Goal: Task Accomplishment & Management: Manage account settings

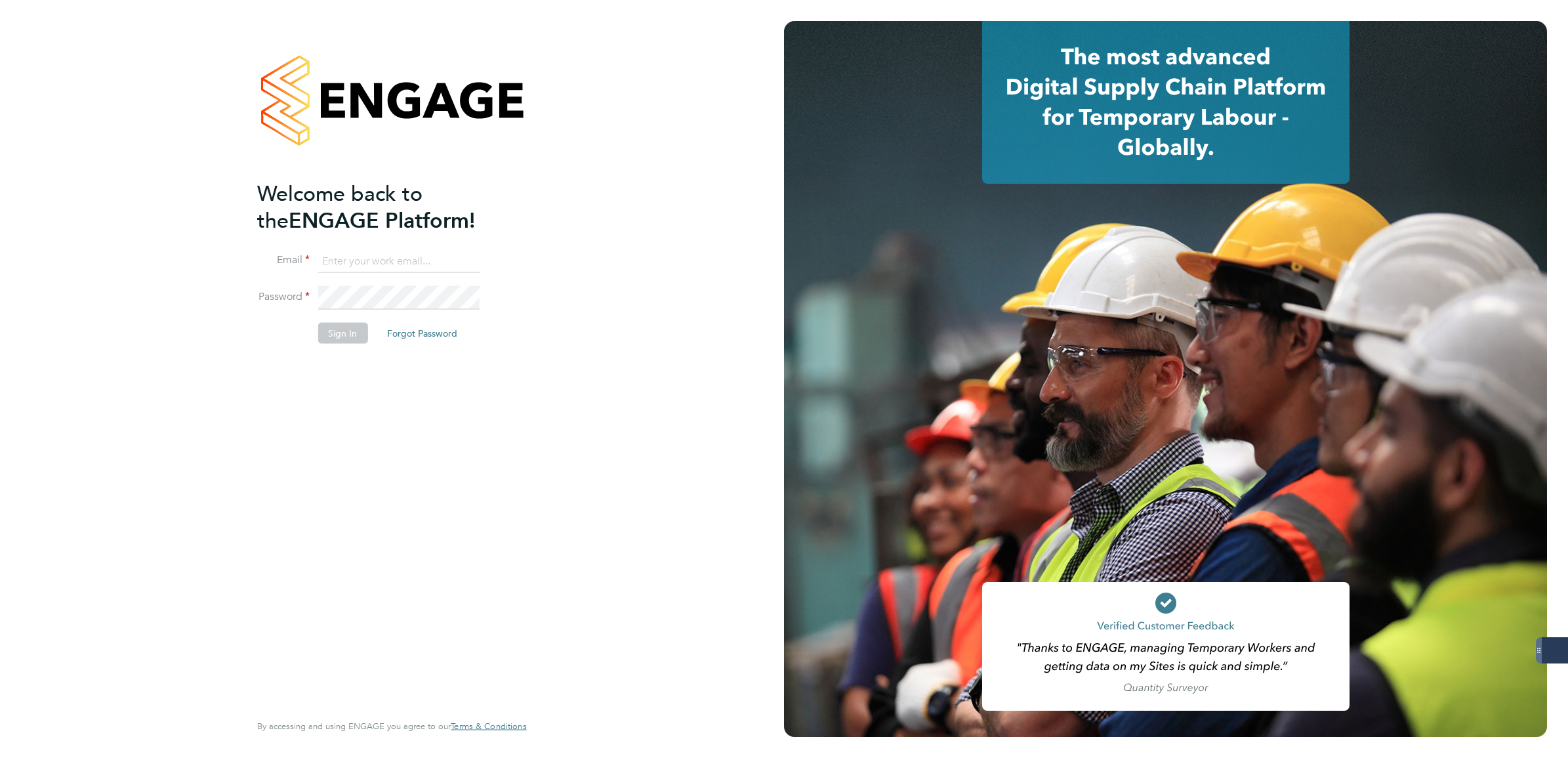
click at [446, 264] on input at bounding box center [398, 261] width 162 height 24
type input "lee.mcmillan@servicecare.org.uk"
click at [463, 264] on keeper-lock "Open Keeper Popup" at bounding box center [467, 261] width 16 height 16
click at [375, 327] on li "Sign In Forgot Password" at bounding box center [385, 340] width 256 height 34
click at [362, 330] on body "Welcome back to the ENGAGE Platform! Email lee.mcmillan@servicecare.org.uk Pass…" at bounding box center [784, 379] width 1568 height 758
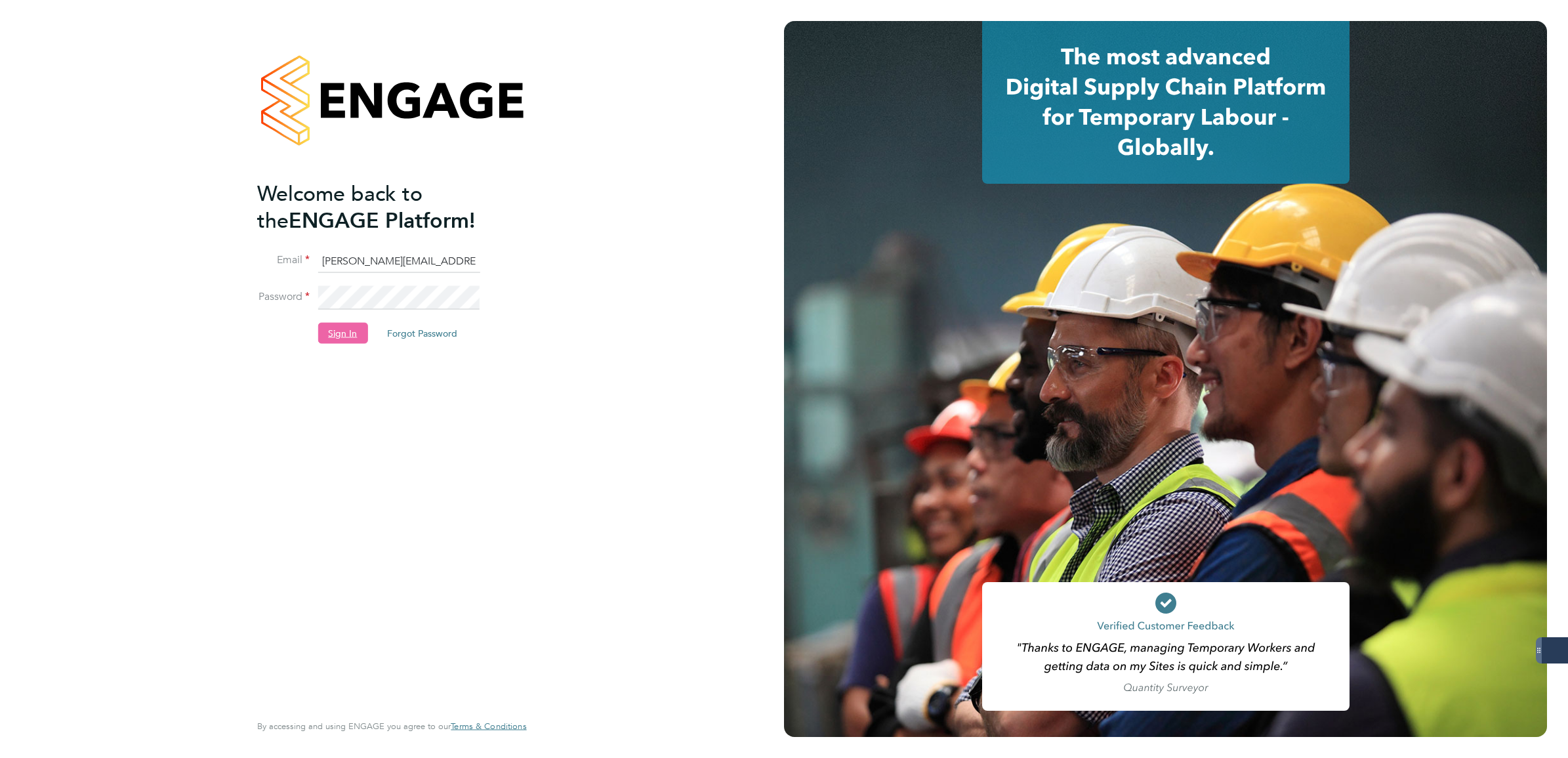
click at [336, 336] on button "Sign In" at bounding box center [342, 333] width 50 height 21
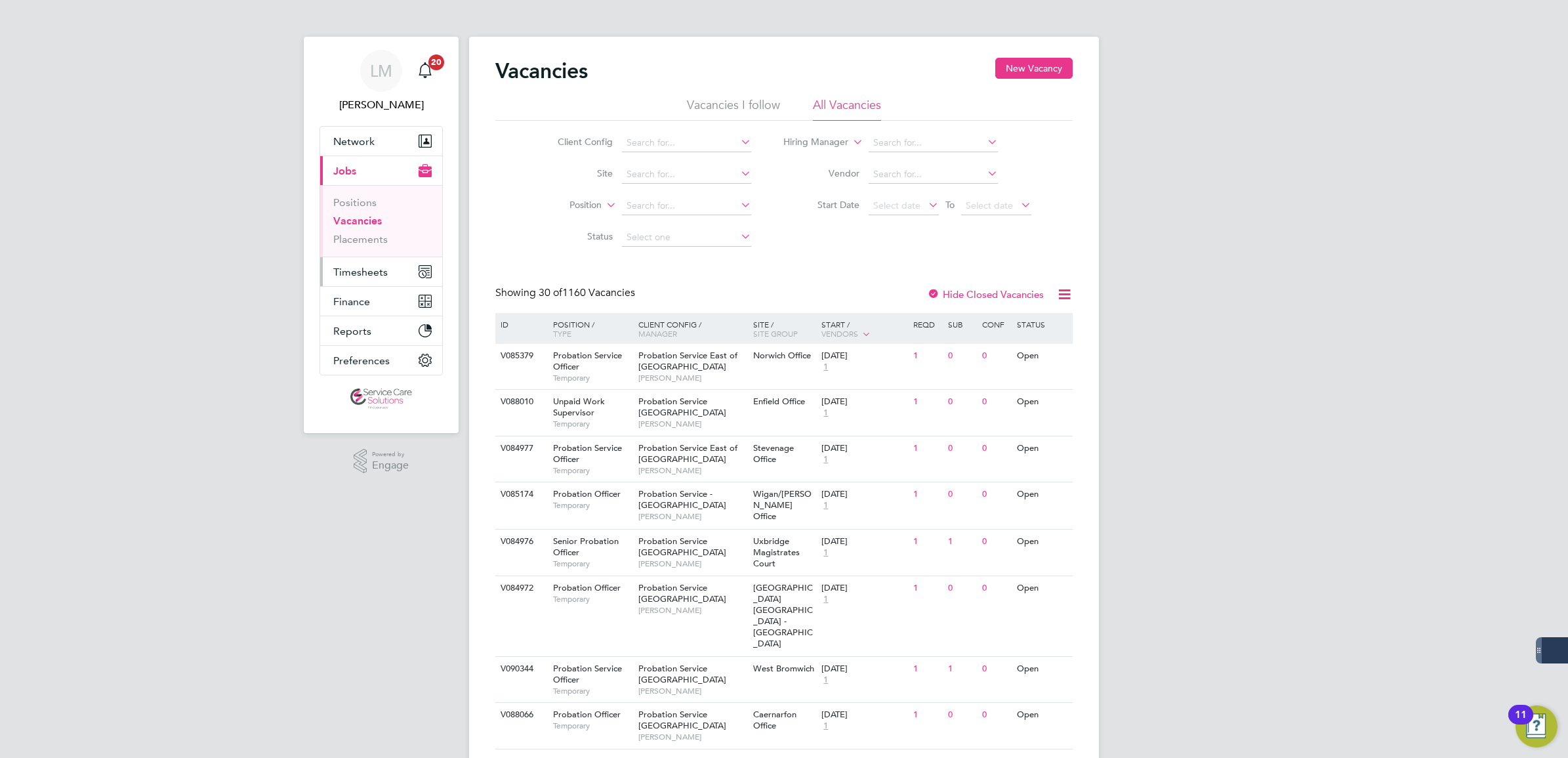
click at [385, 273] on span "Timesheets" at bounding box center [360, 272] width 55 height 12
click at [378, 231] on link "Timesheets" at bounding box center [360, 231] width 55 height 12
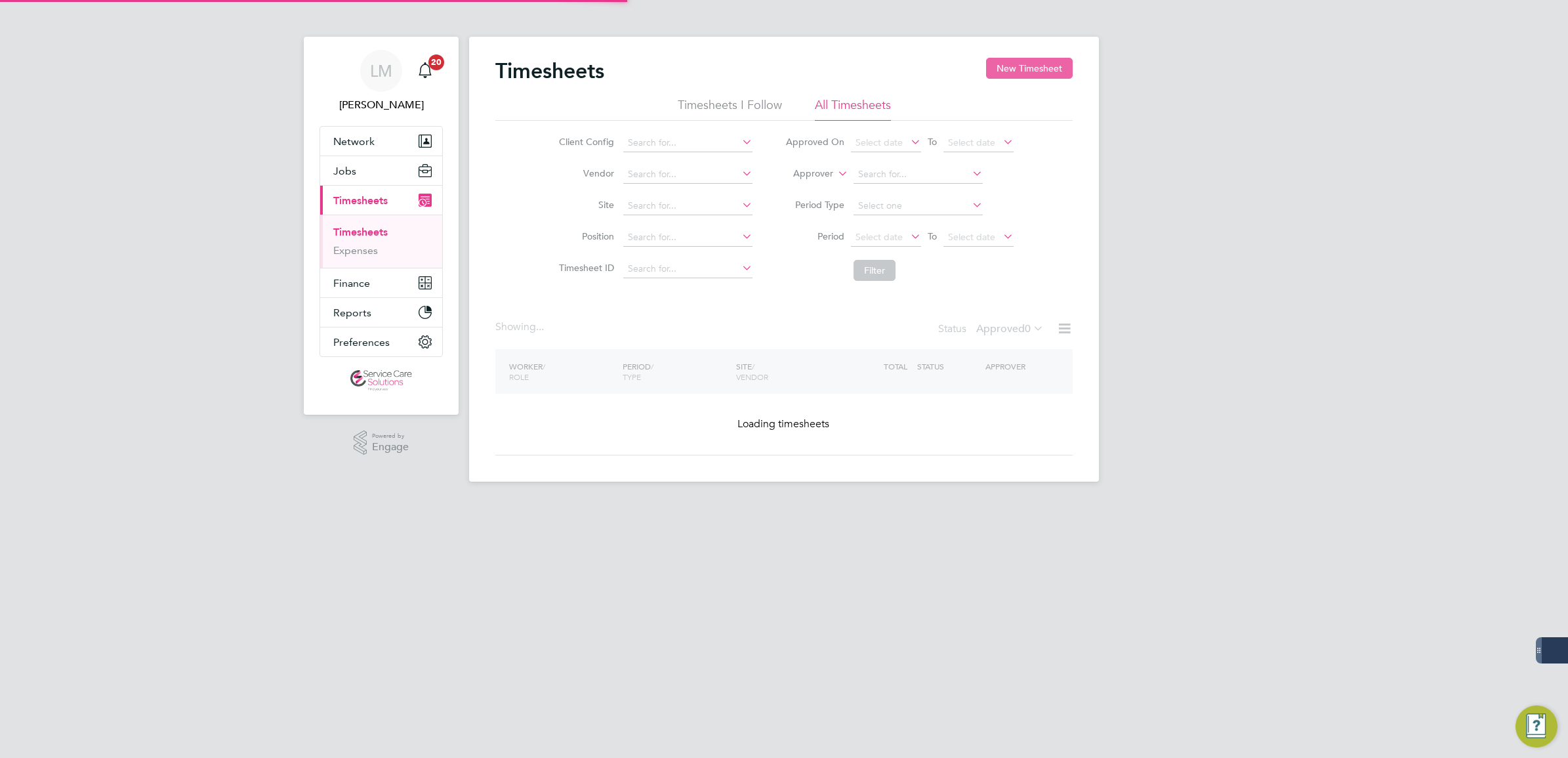
click at [1001, 73] on button "New Timesheet" at bounding box center [1029, 68] width 87 height 21
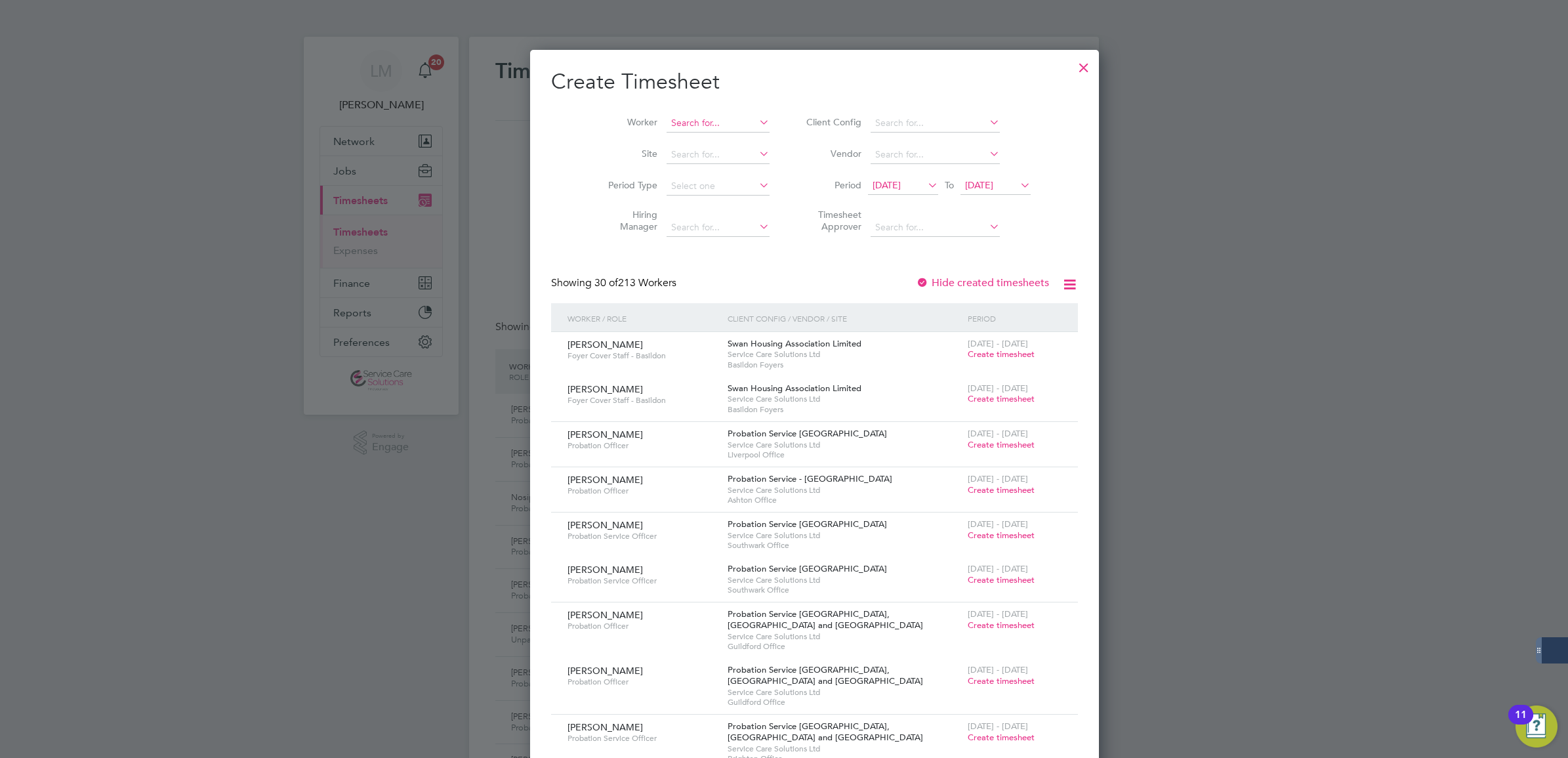
click at [724, 122] on li "Worker" at bounding box center [683, 123] width 204 height 31
click at [672, 114] on input at bounding box center [718, 123] width 103 height 18
click at [715, 136] on b "Barana" at bounding box center [730, 141] width 31 height 12
type input "[PERSON_NAME]"
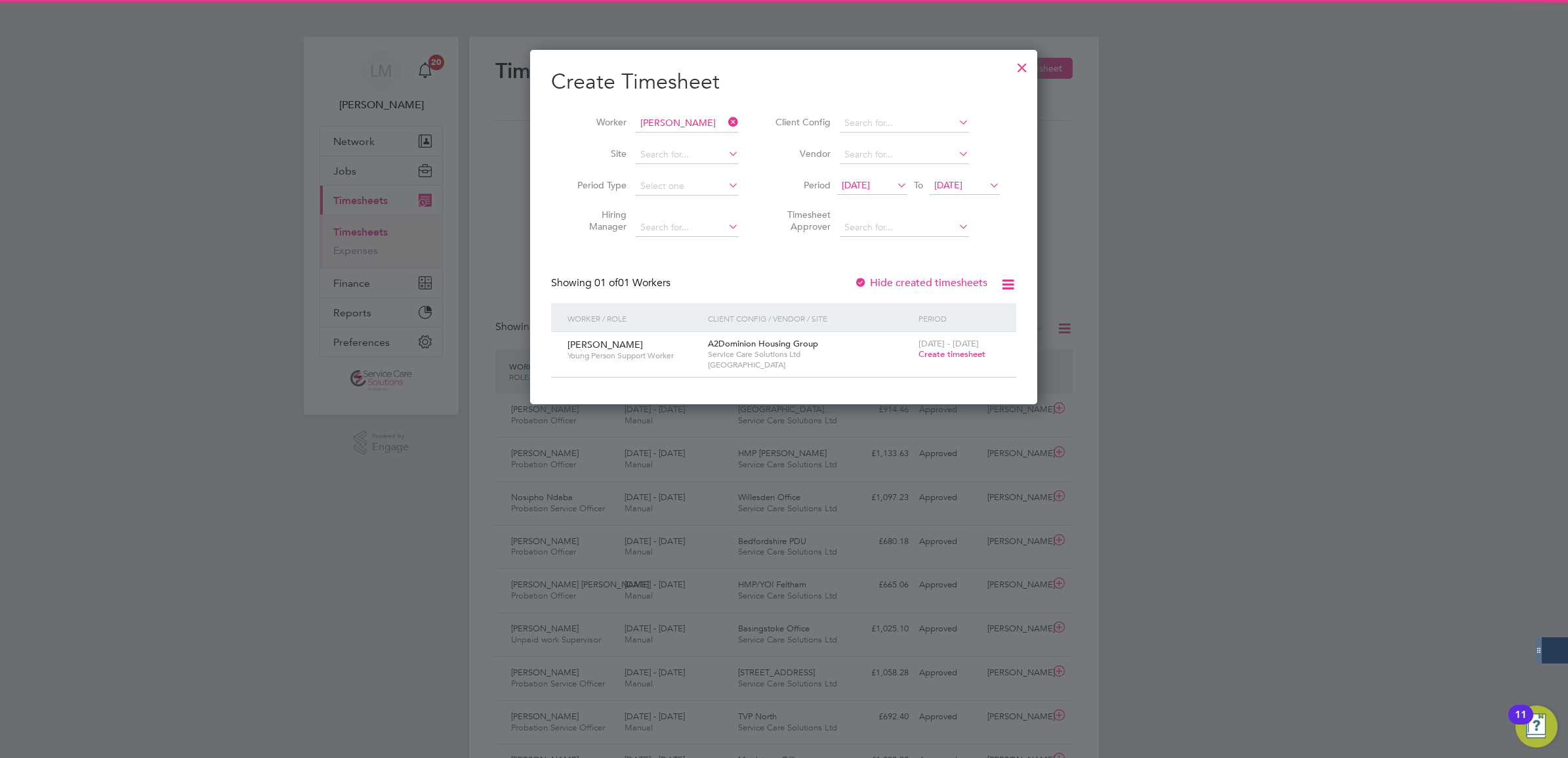
click at [940, 352] on span "Create timesheet" at bounding box center [952, 355] width 67 height 12
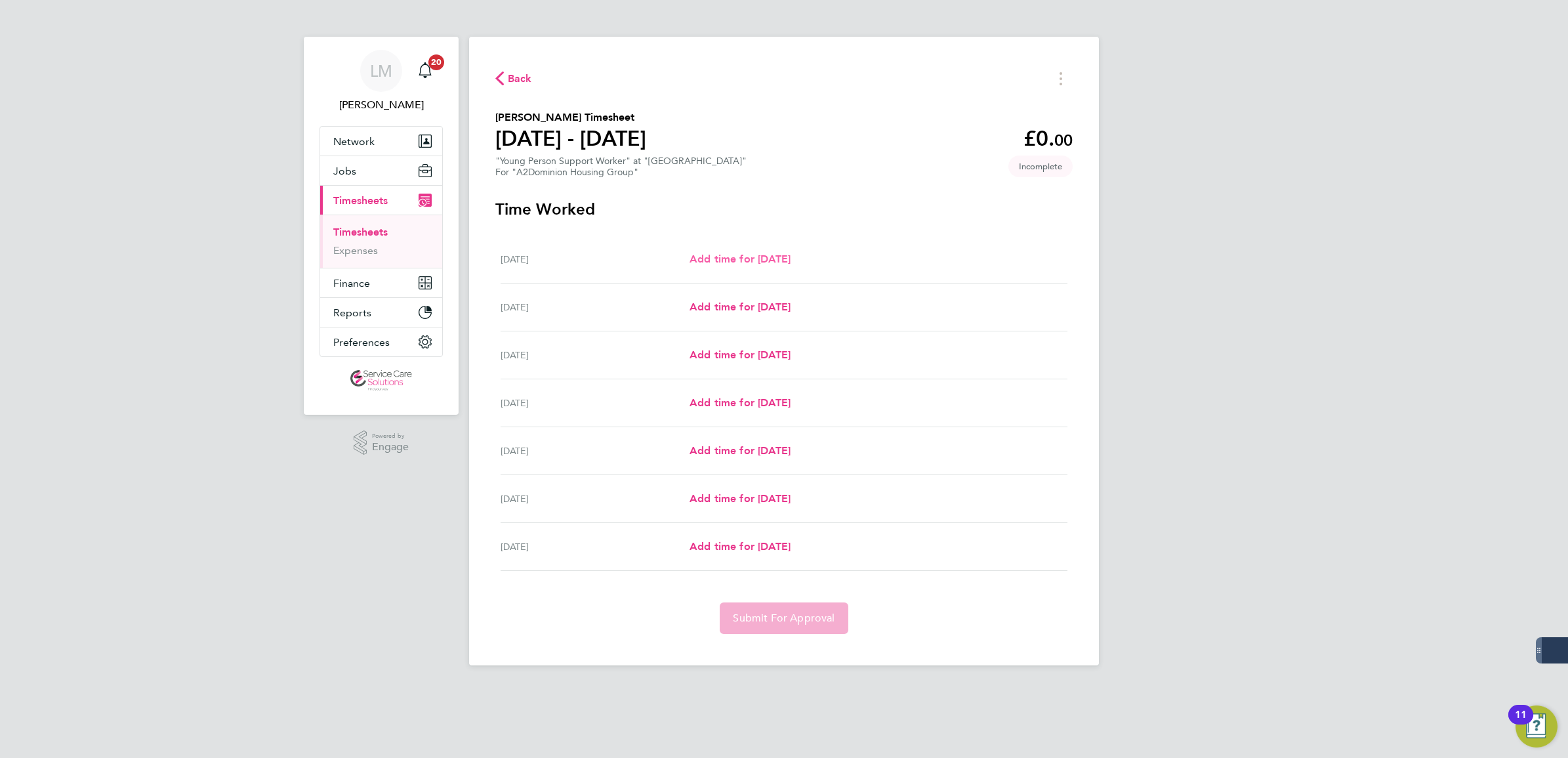
click at [767, 261] on span "Add time for [DATE]" at bounding box center [740, 259] width 101 height 12
select select "30"
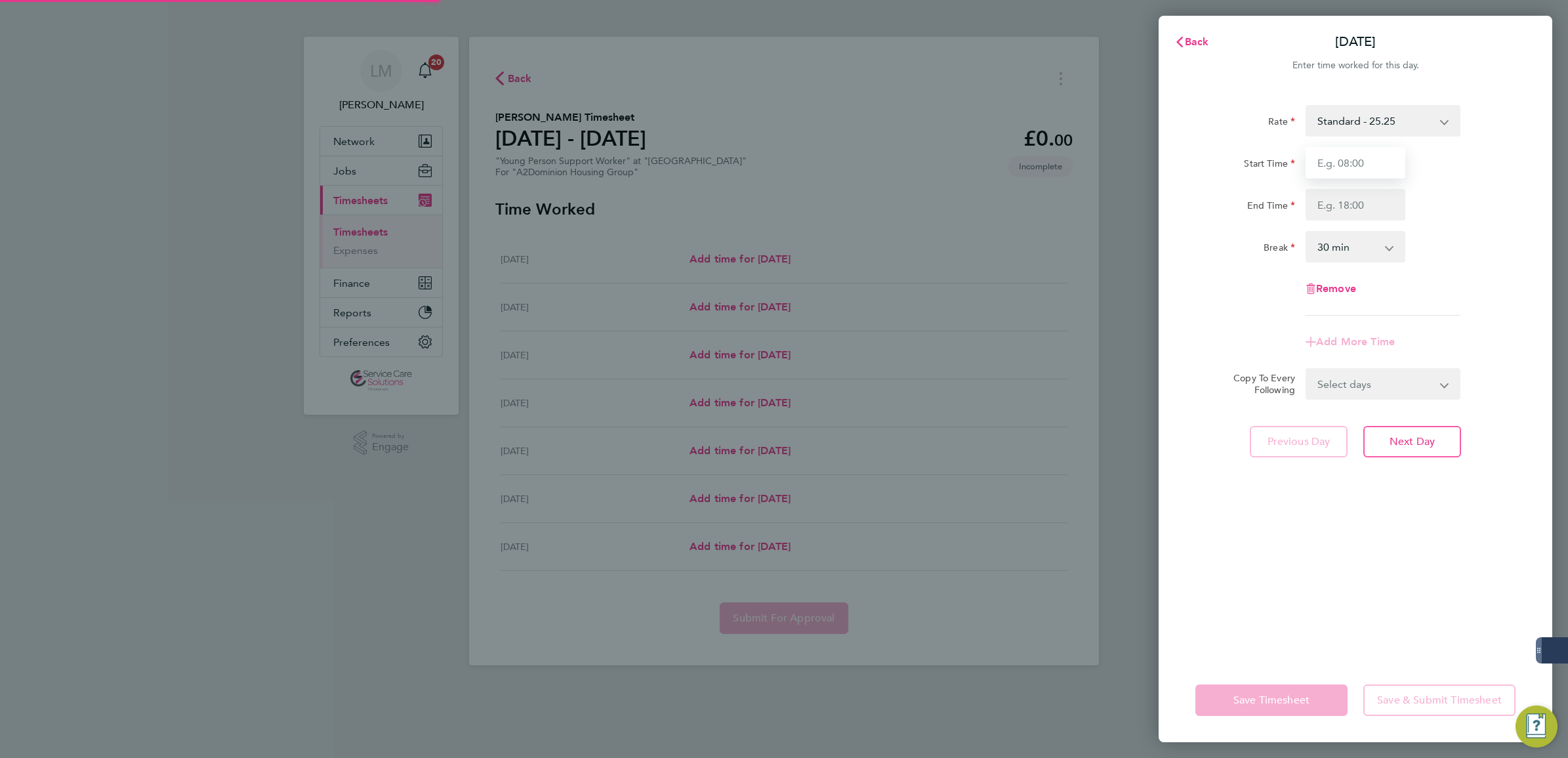
click at [1376, 160] on input "Start Time" at bounding box center [1355, 163] width 100 height 31
type input "09:00"
type input "17:00"
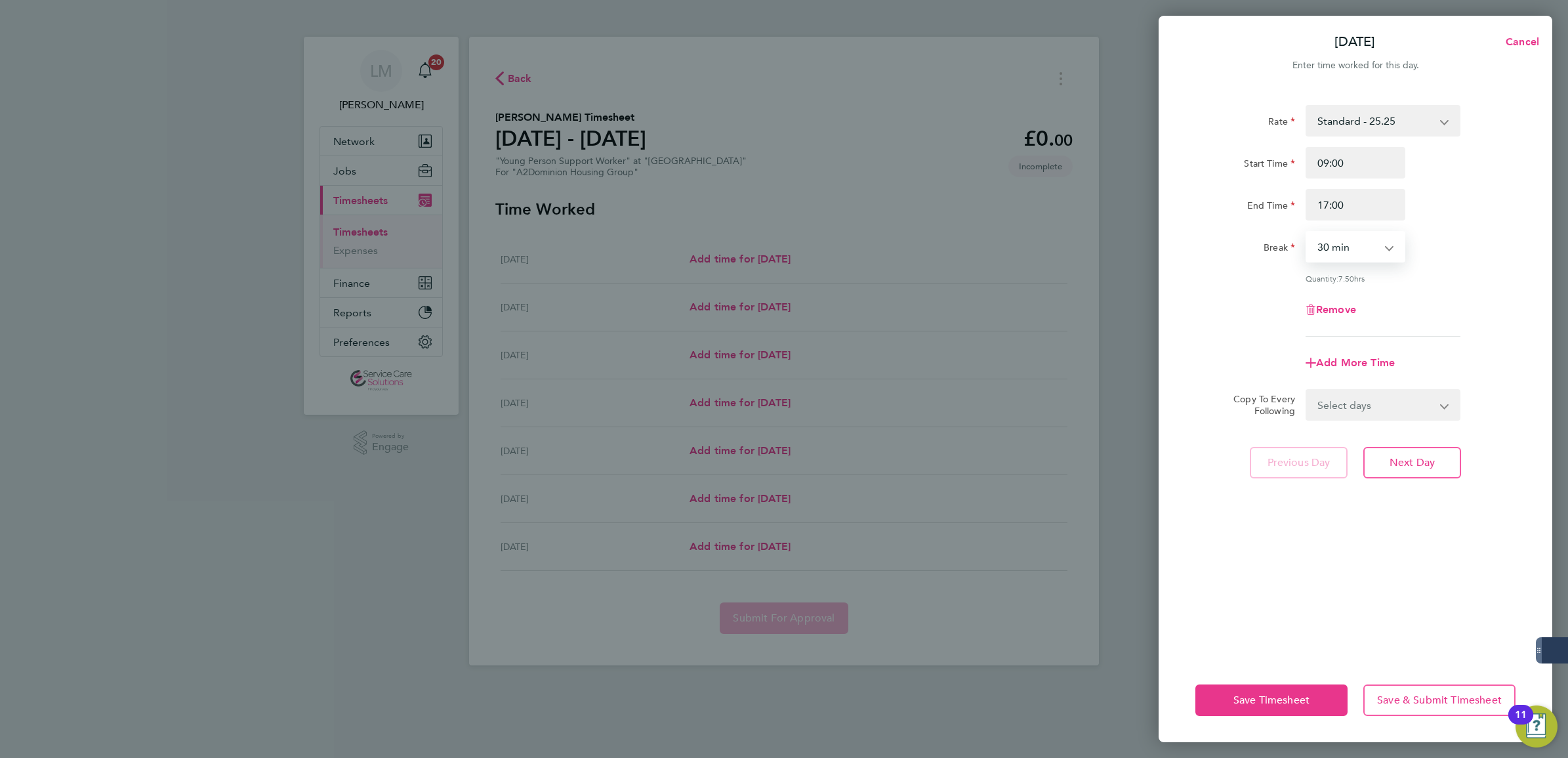
click at [1414, 405] on select "Select days Day Weekday (Mon-Fri) Weekend (Sat-Sun) [DATE] [DATE] [DATE] [DATE]…" at bounding box center [1376, 405] width 138 height 29
select select "WEEKDAY"
click at [1307, 391] on select "Select days Day Weekday (Mon-Fri) Weekend (Sat-Sun) [DATE] [DATE] [DATE] [DATE]…" at bounding box center [1376, 405] width 138 height 29
select select "[DATE]"
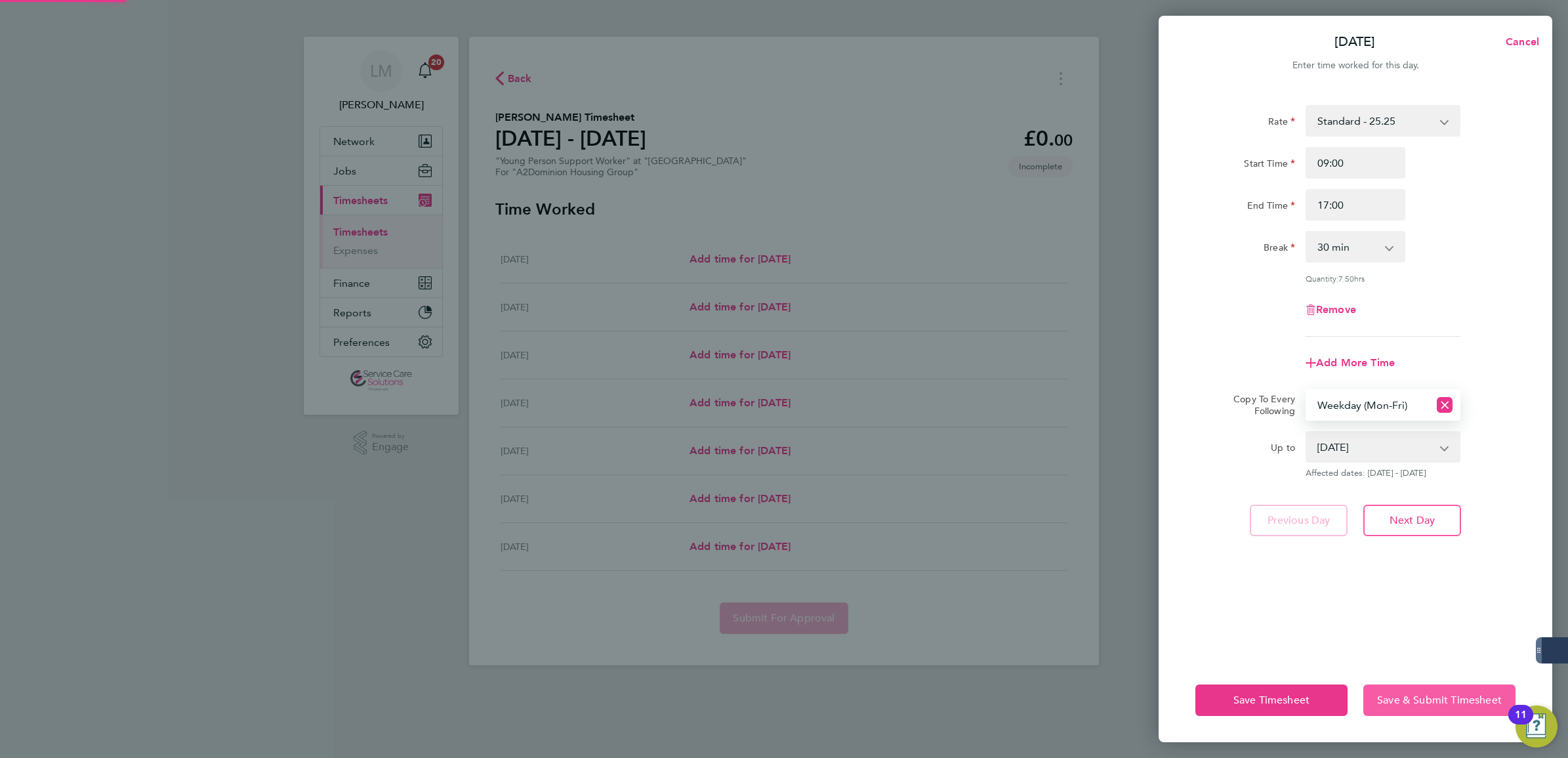
click at [1425, 694] on span "Save & Submit Timesheet" at bounding box center [1439, 700] width 125 height 13
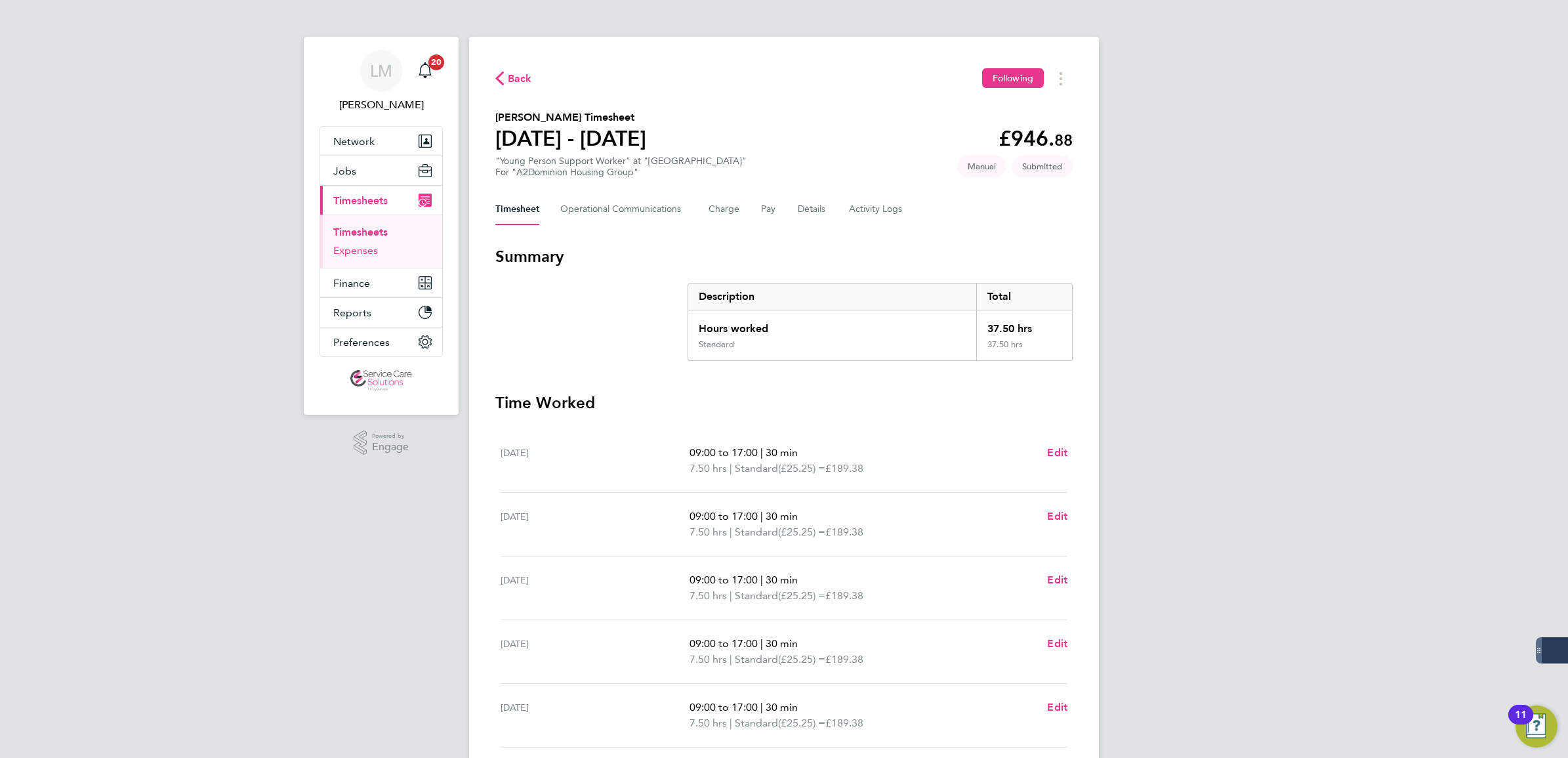
click at [359, 251] on link "Expenses" at bounding box center [355, 250] width 45 height 12
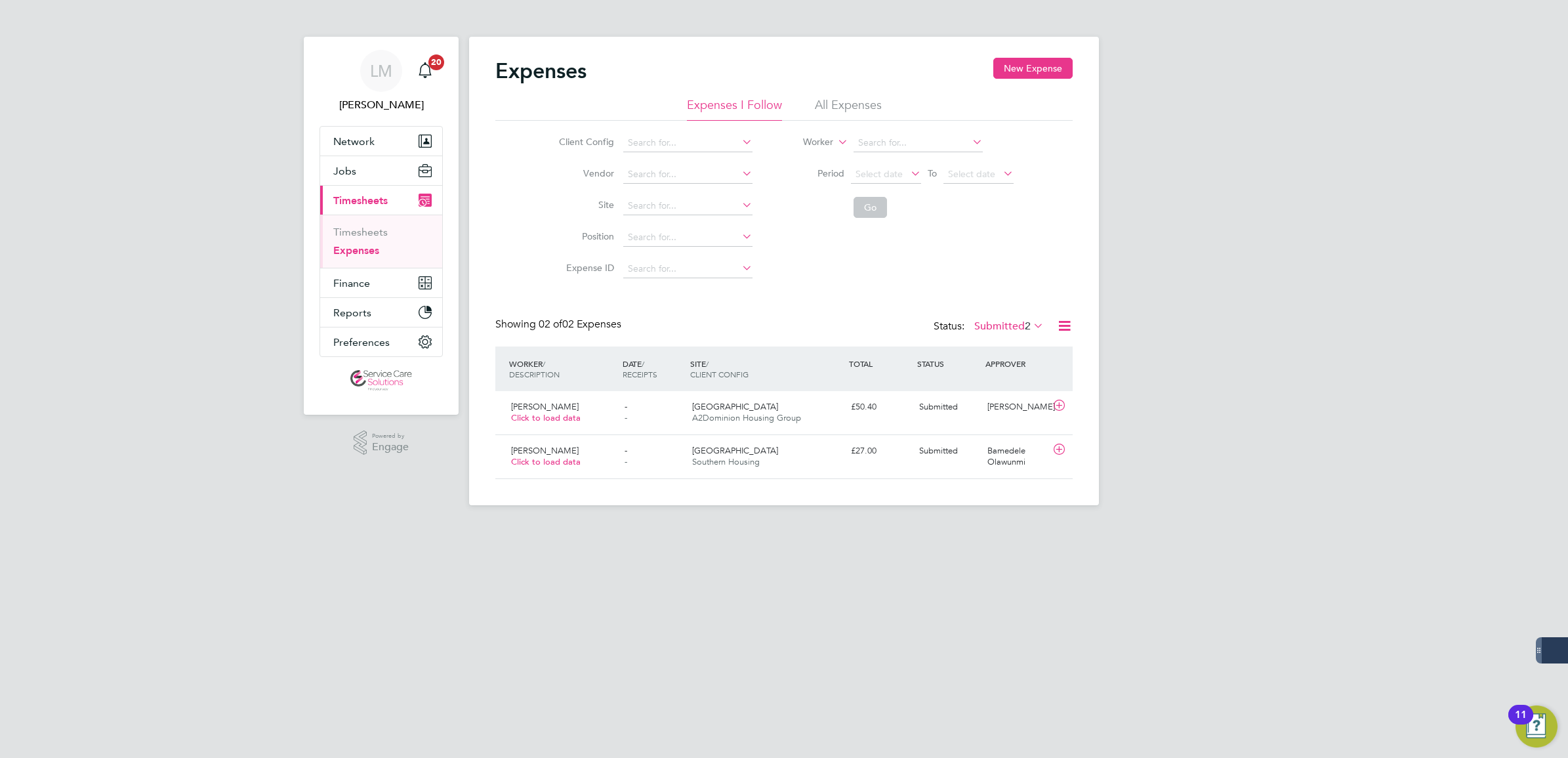
click at [1048, 55] on div "Expenses New Expense Expenses I Follow All Expenses Client Config Vendor Site P…" at bounding box center [784, 270] width 630 height 469
click at [1048, 65] on button "New Expense" at bounding box center [1033, 68] width 79 height 21
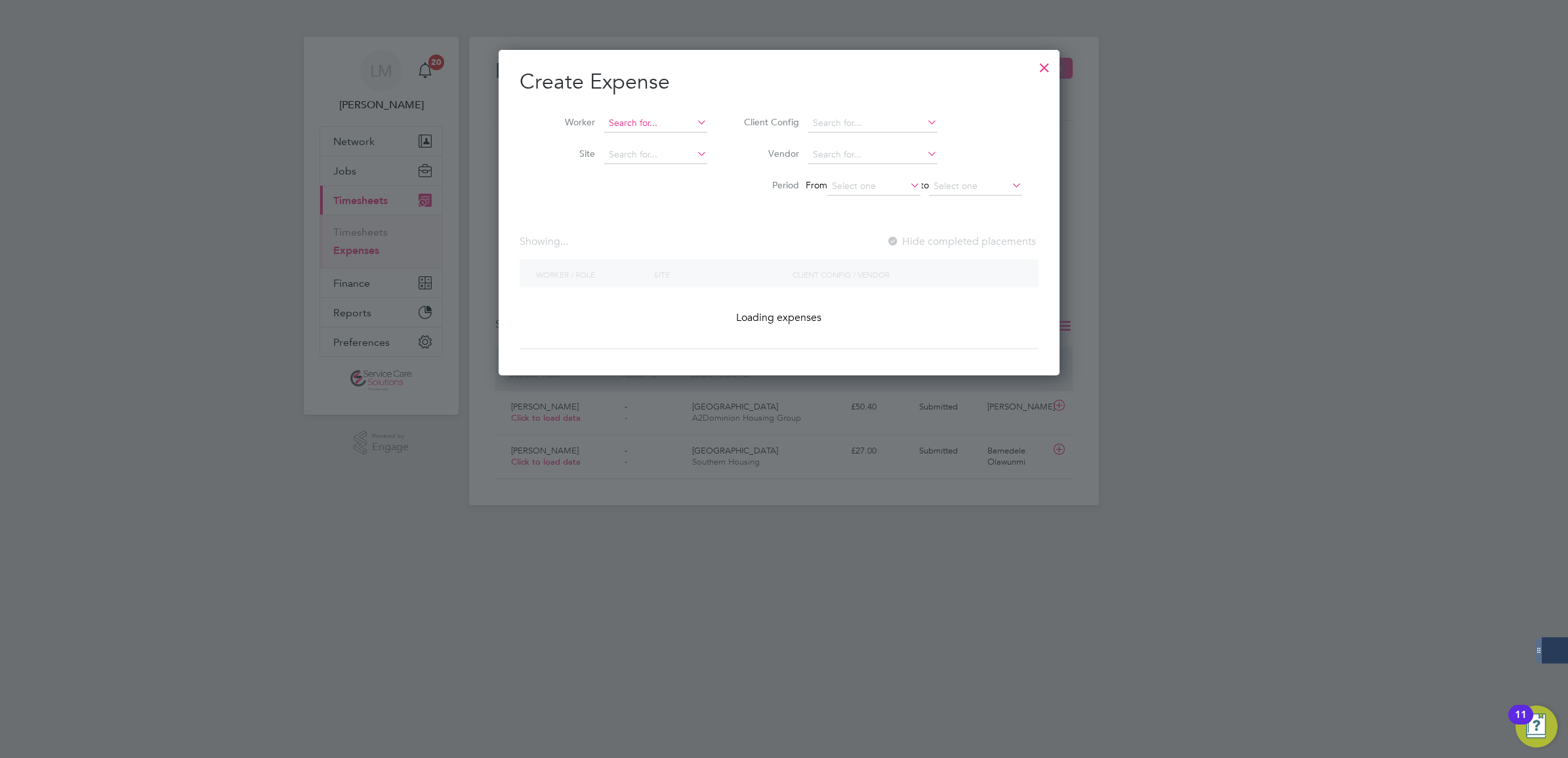
click at [673, 125] on input at bounding box center [655, 123] width 103 height 18
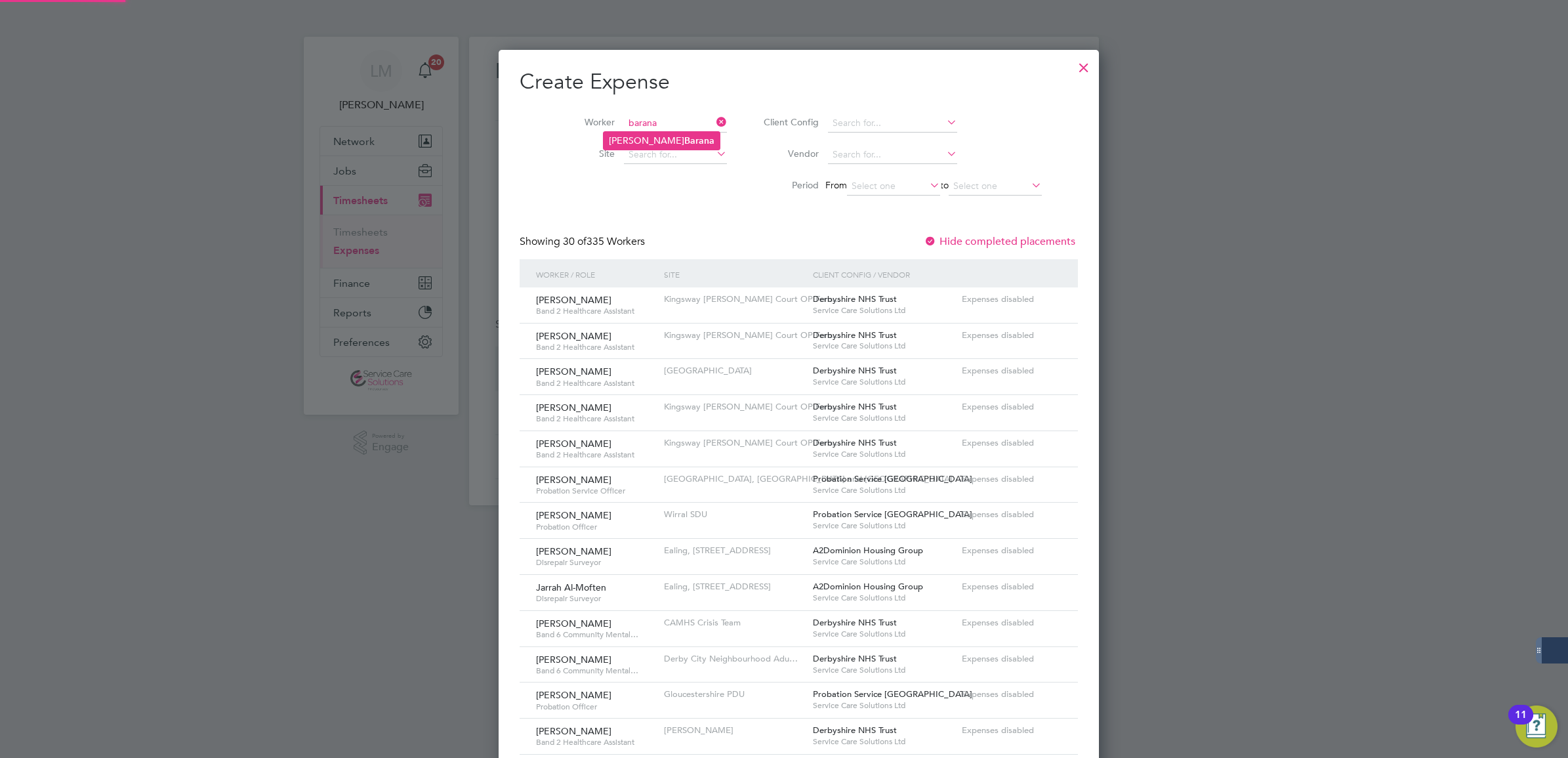
click at [684, 139] on b "Barana" at bounding box center [699, 141] width 31 height 12
type input "[PERSON_NAME]"
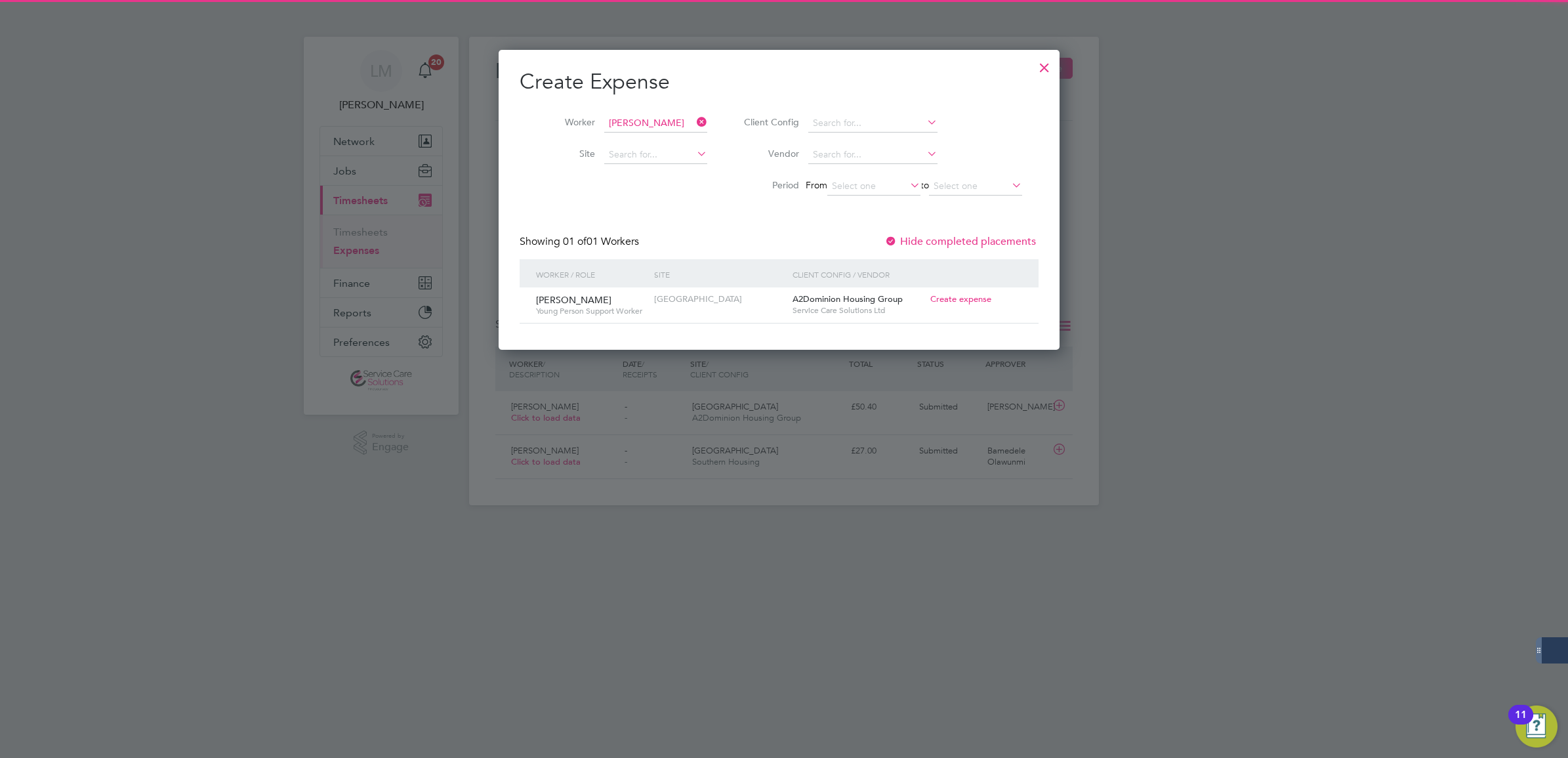
click at [974, 300] on span "Create expense" at bounding box center [961, 299] width 61 height 12
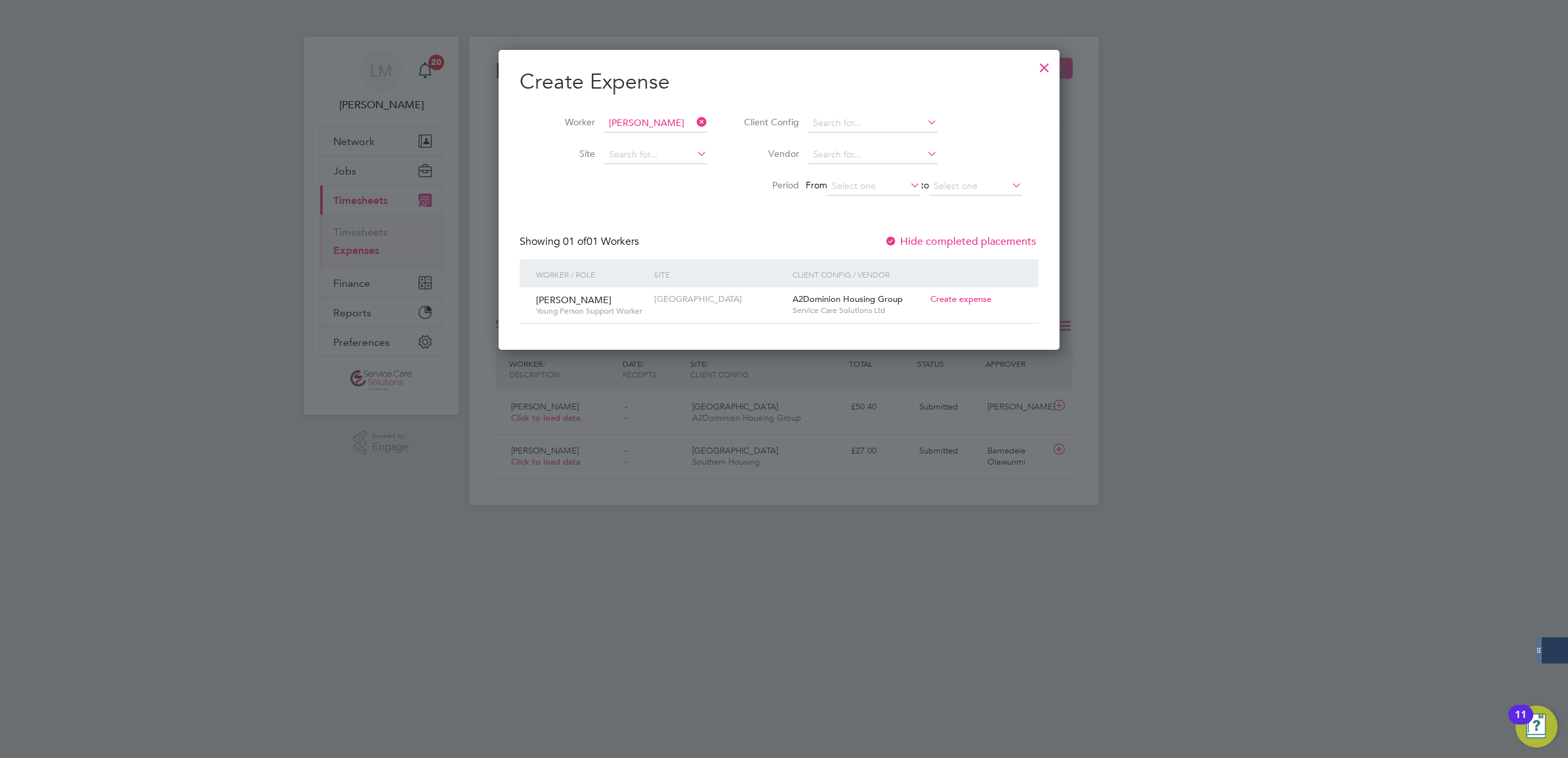
type input "[PERSON_NAME]"
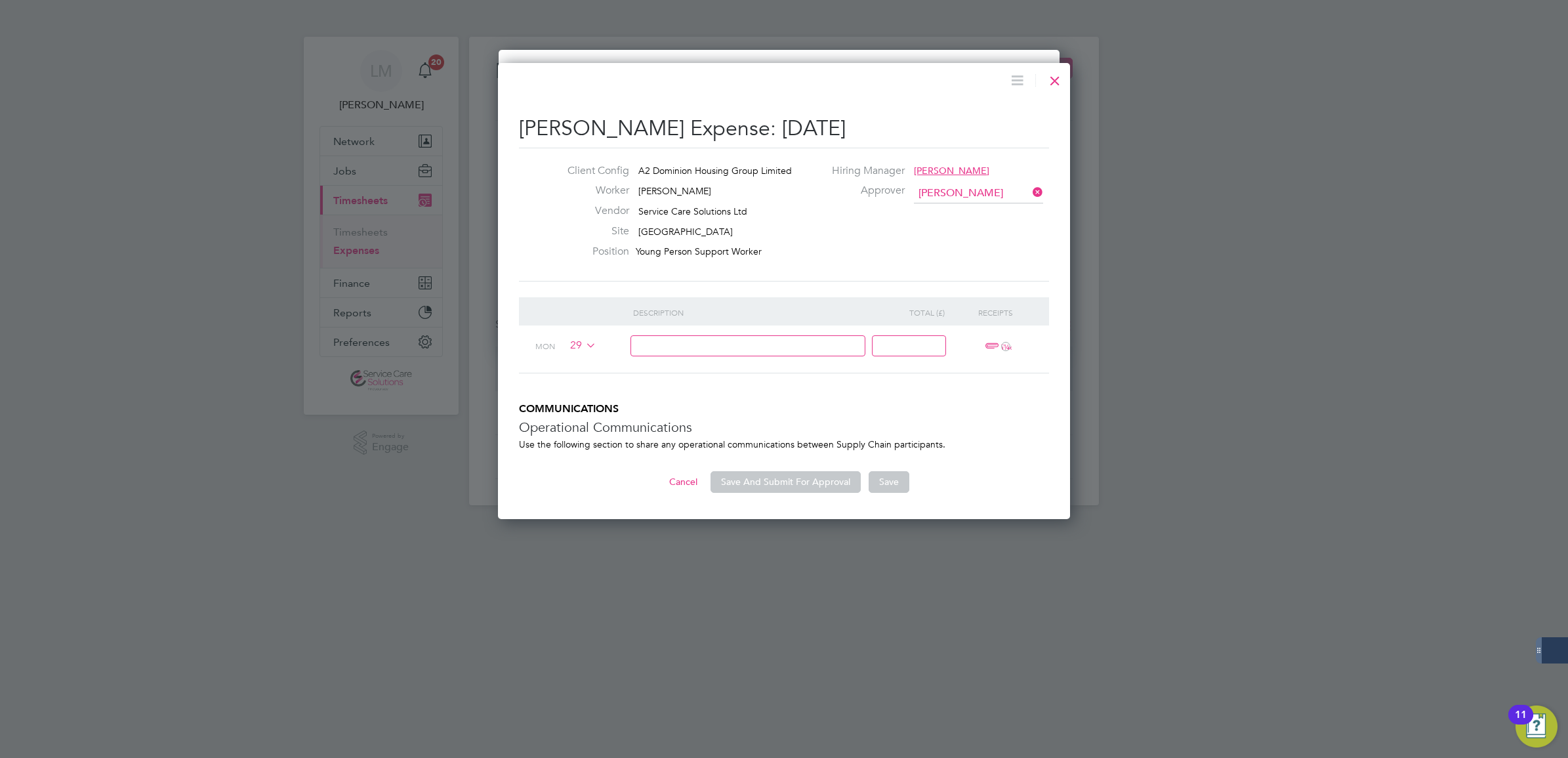
click at [583, 341] on icon at bounding box center [583, 345] width 0 height 11
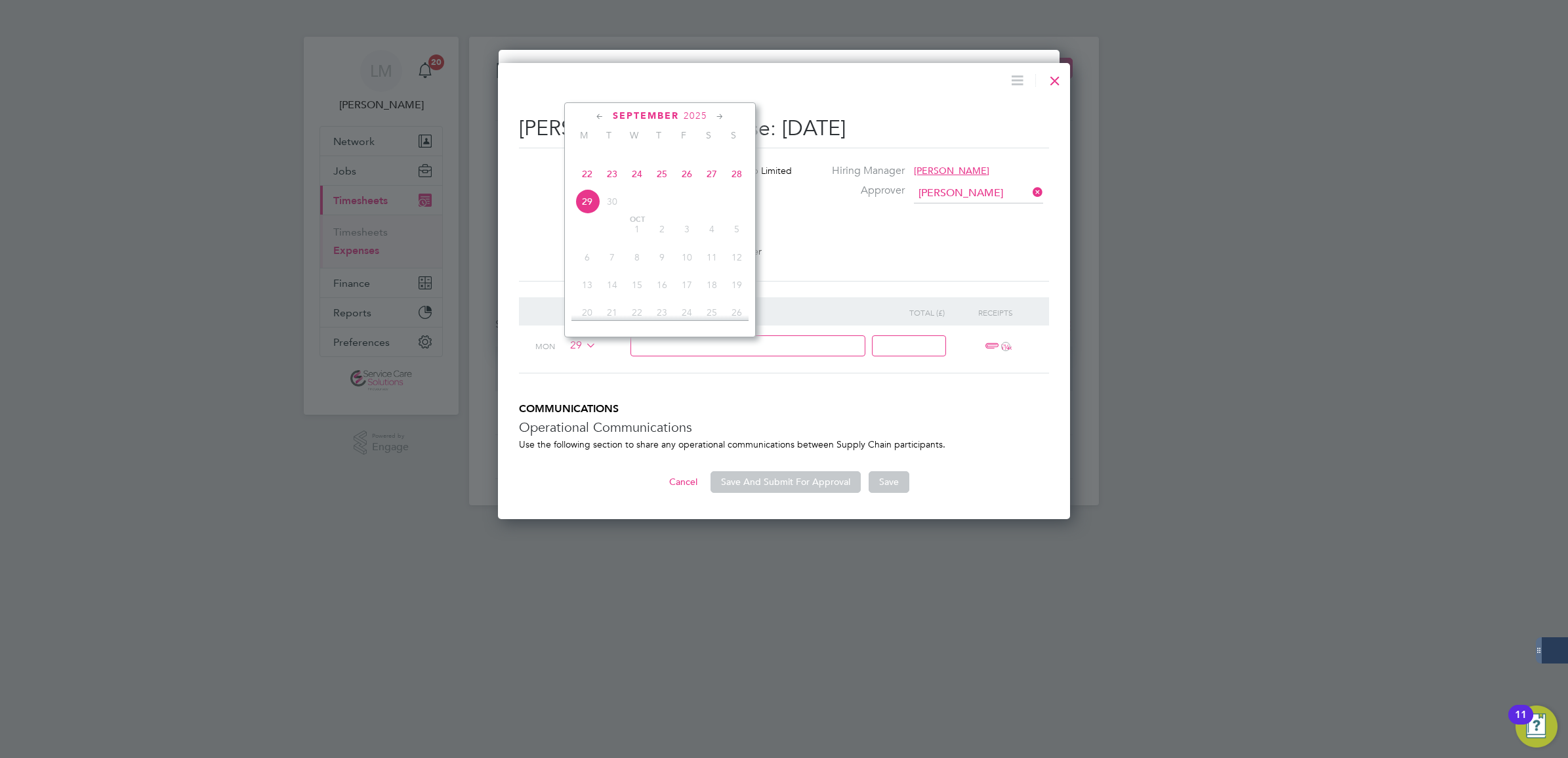
click at [687, 187] on span "26" at bounding box center [687, 174] width 25 height 25
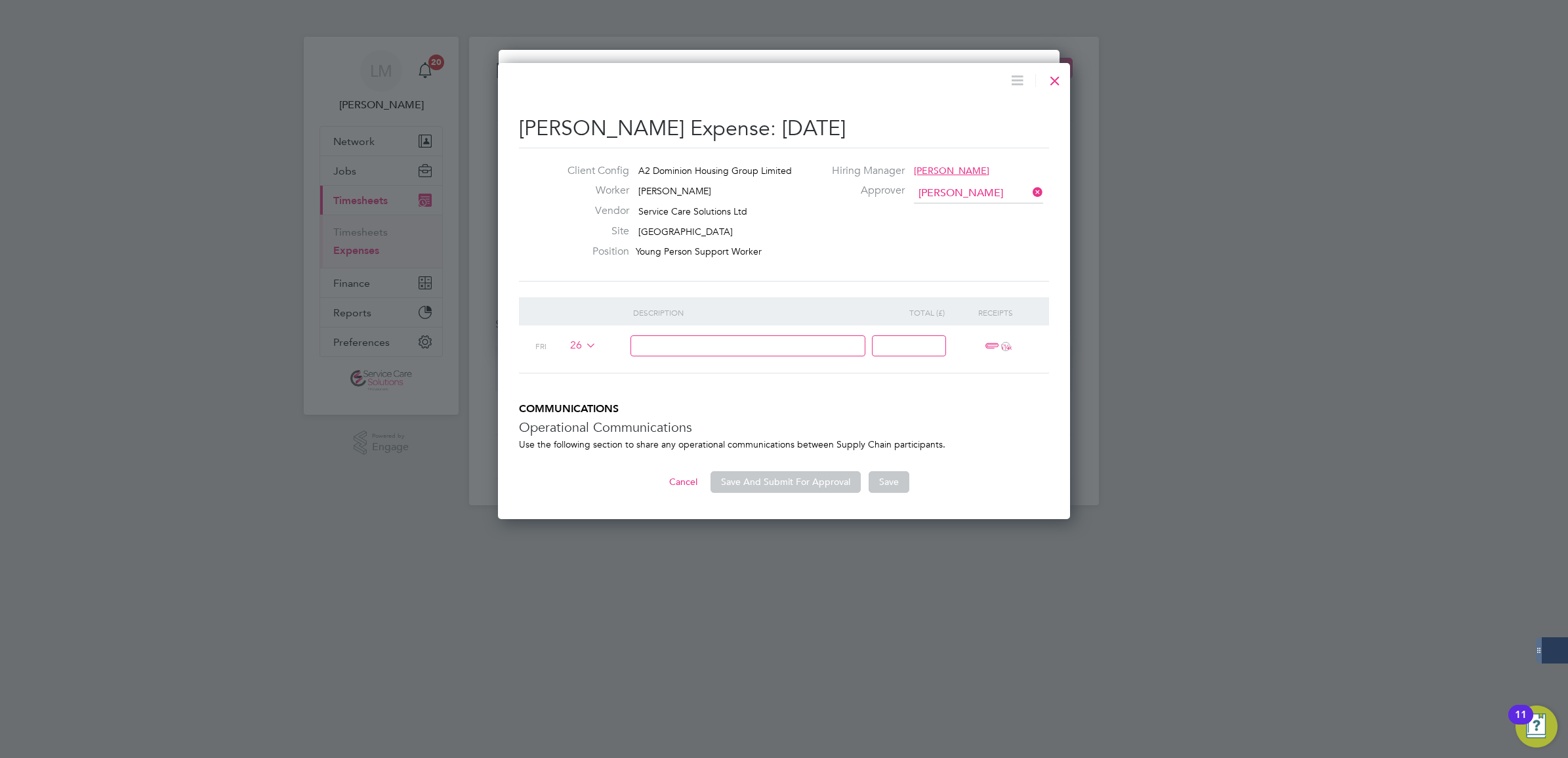
click at [693, 351] on input at bounding box center [748, 346] width 235 height 21
type input "Expense"
click at [939, 346] on input at bounding box center [909, 346] width 74 height 21
click at [933, 342] on input at bounding box center [909, 346] width 74 height 21
type input "53.1"
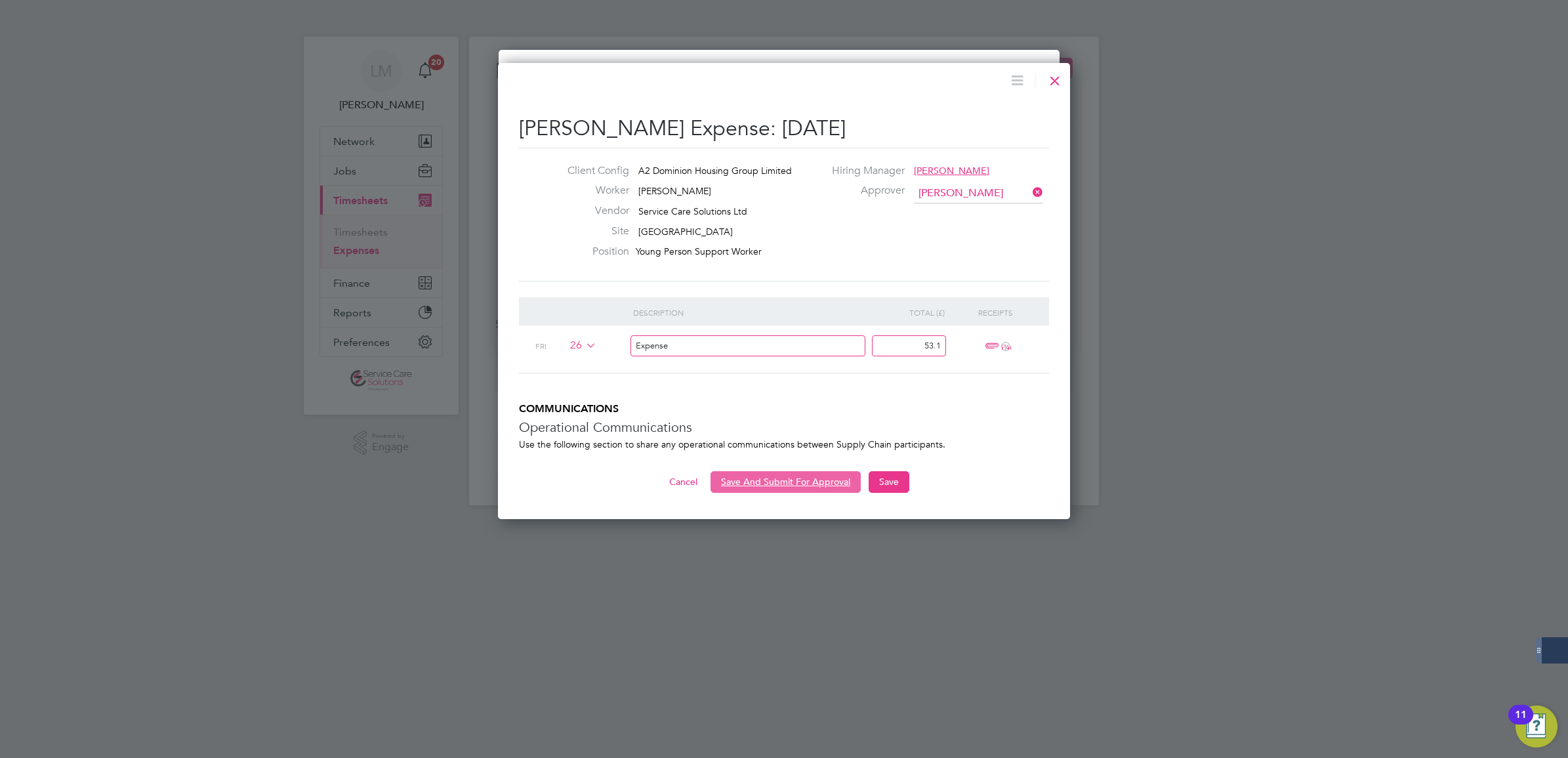
click at [797, 483] on button "Save And Submit For Approval" at bounding box center [786, 481] width 150 height 21
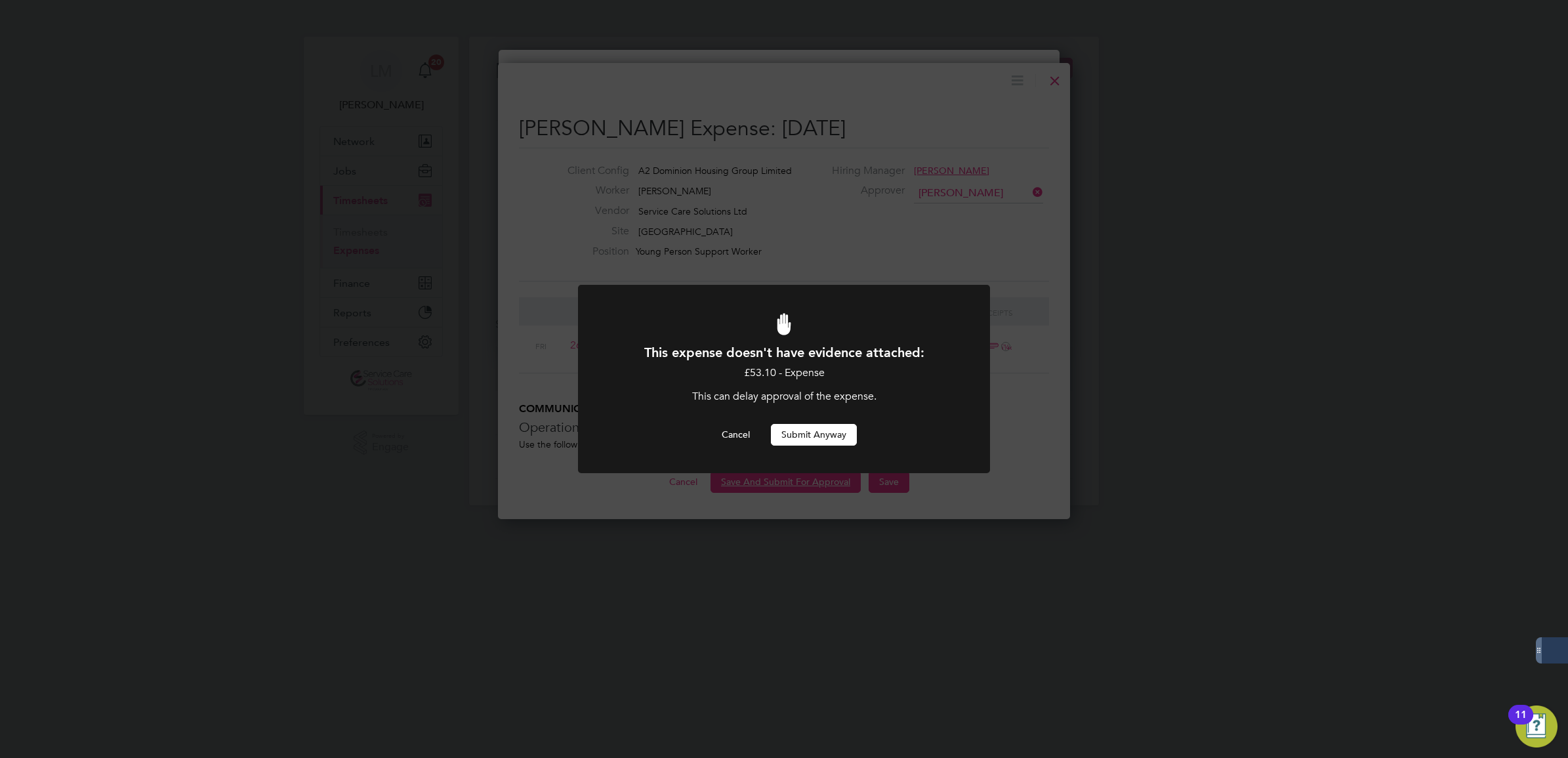
click at [810, 419] on div "This expense doesn't have evidence attached: £53.10 - Expense This can delay ap…" at bounding box center [784, 394] width 341 height 102
click at [808, 427] on button "Submit Anyway" at bounding box center [814, 434] width 86 height 21
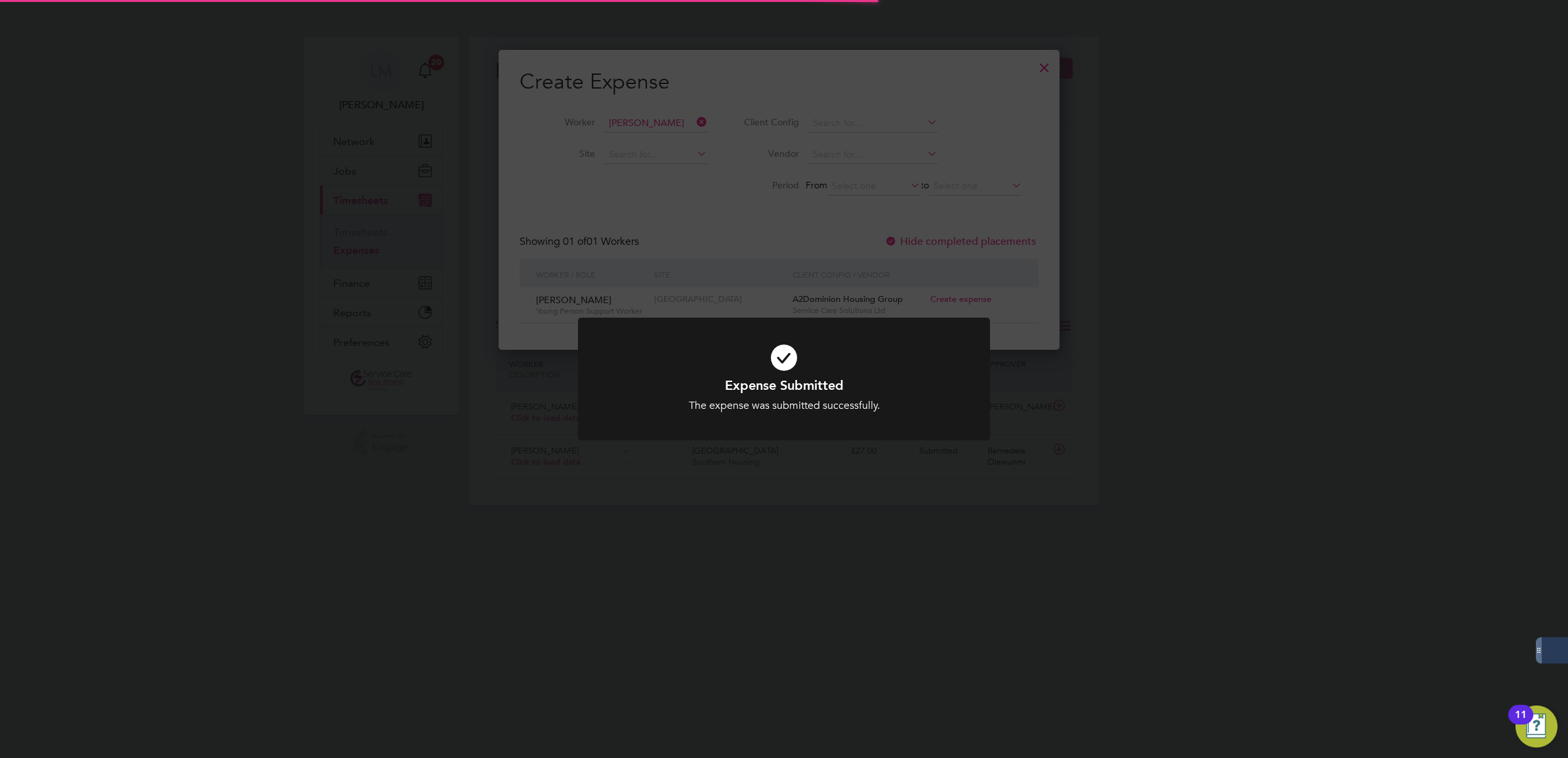
click at [818, 436] on div at bounding box center [784, 379] width 412 height 123
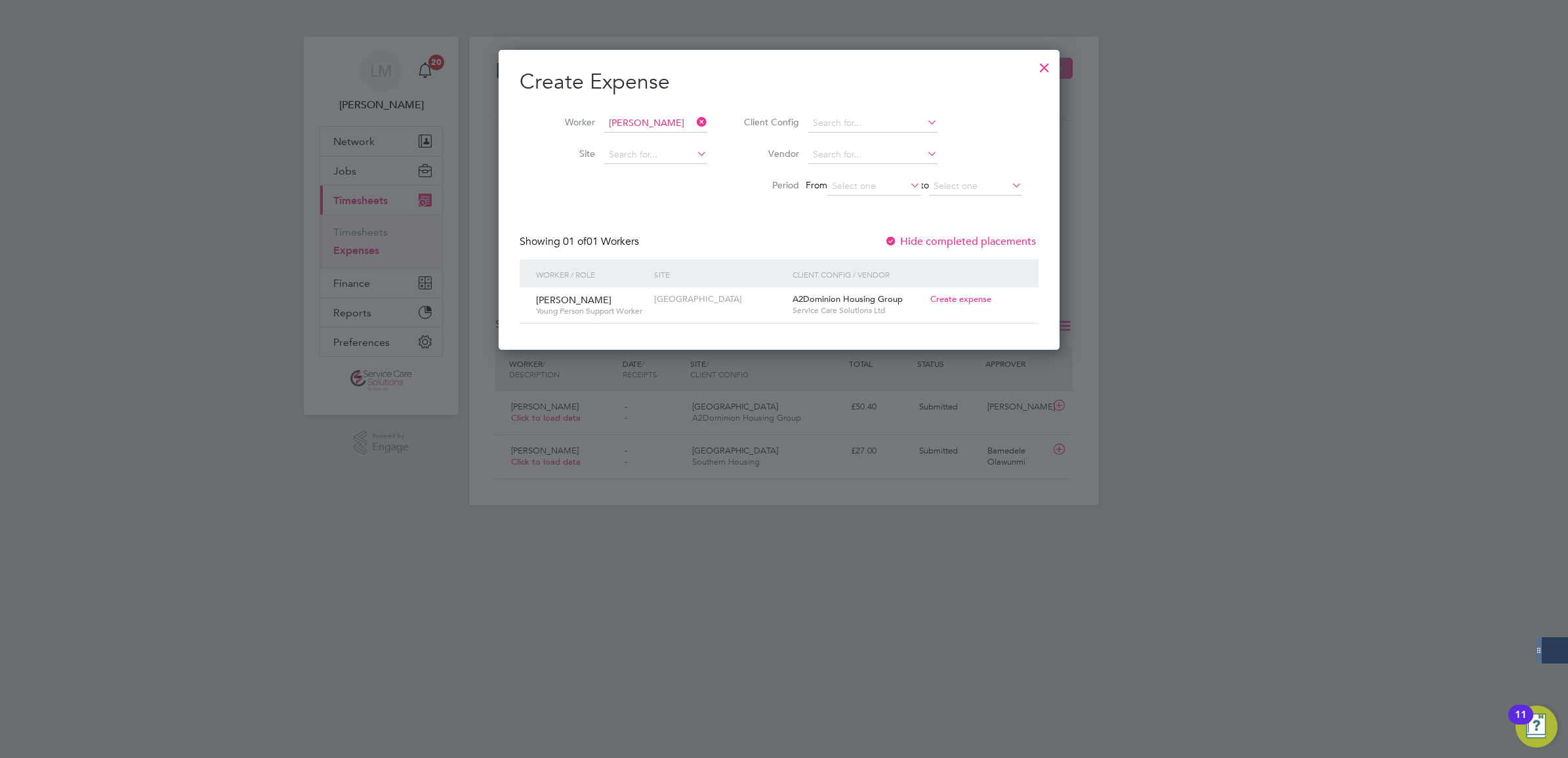
click at [1053, 68] on div at bounding box center [1044, 64] width 24 height 24
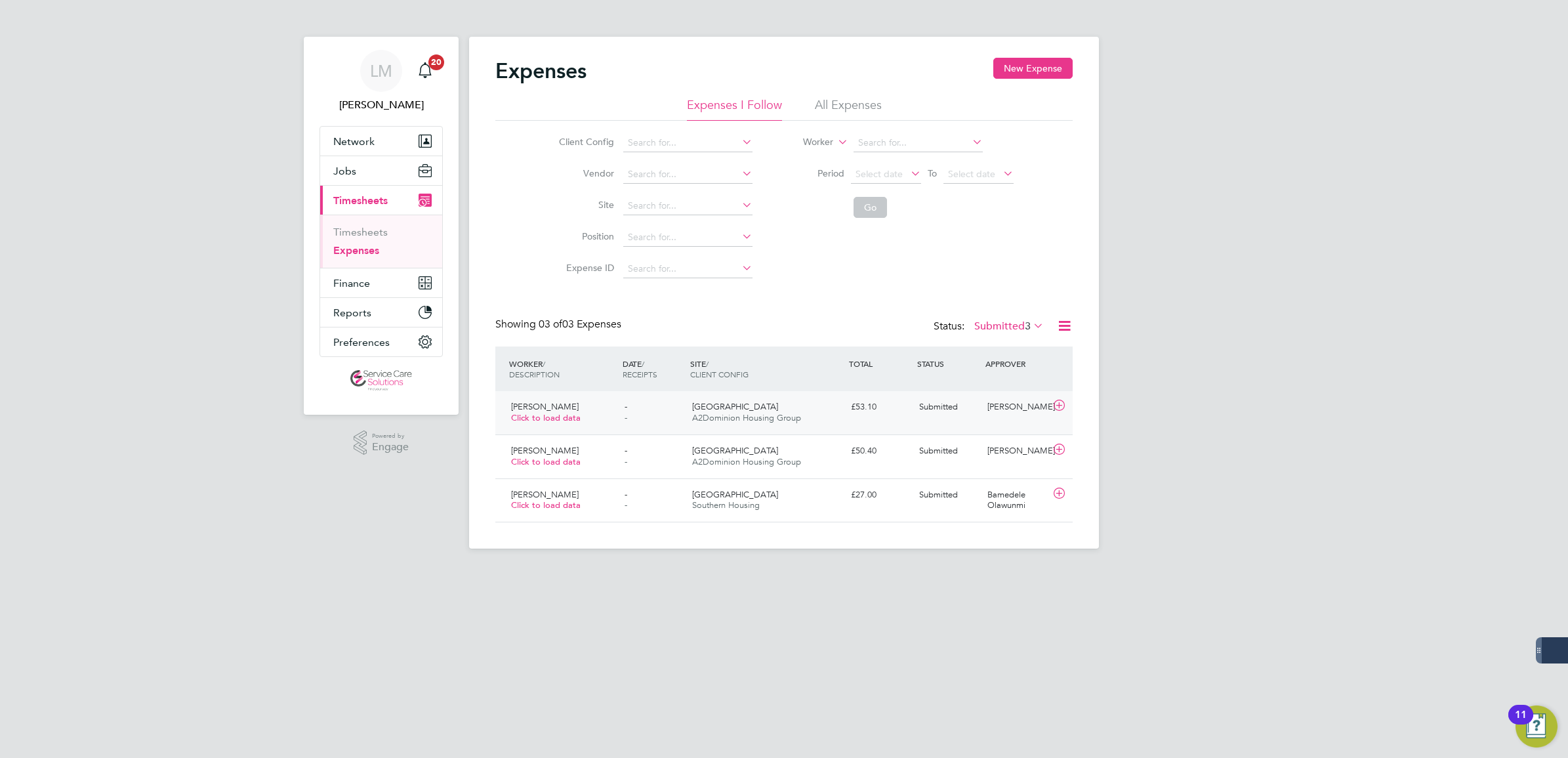
click at [974, 409] on div "Submitted" at bounding box center [948, 408] width 69 height 21
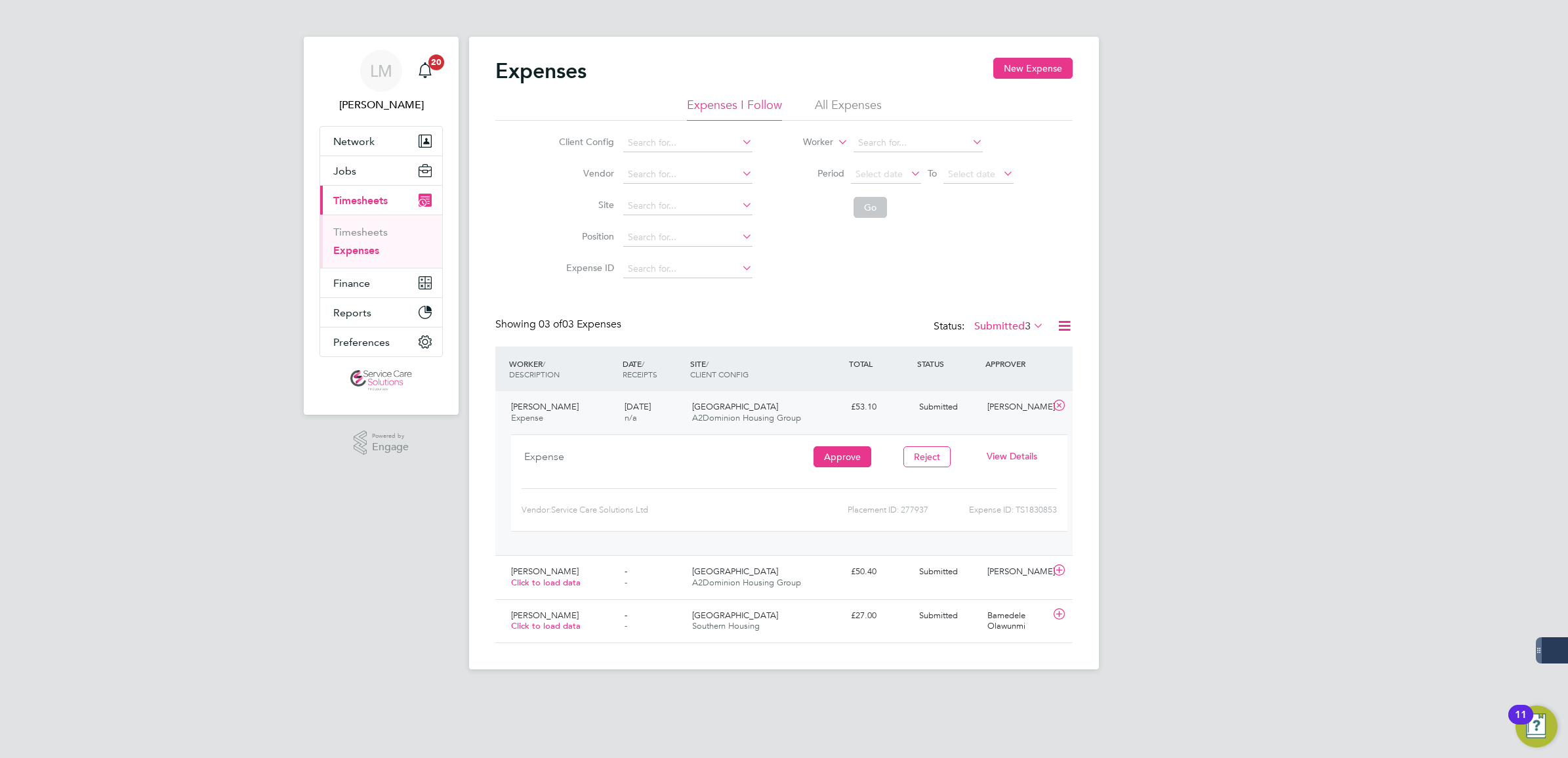
click at [1006, 454] on span "View Details" at bounding box center [1011, 456] width 50 height 12
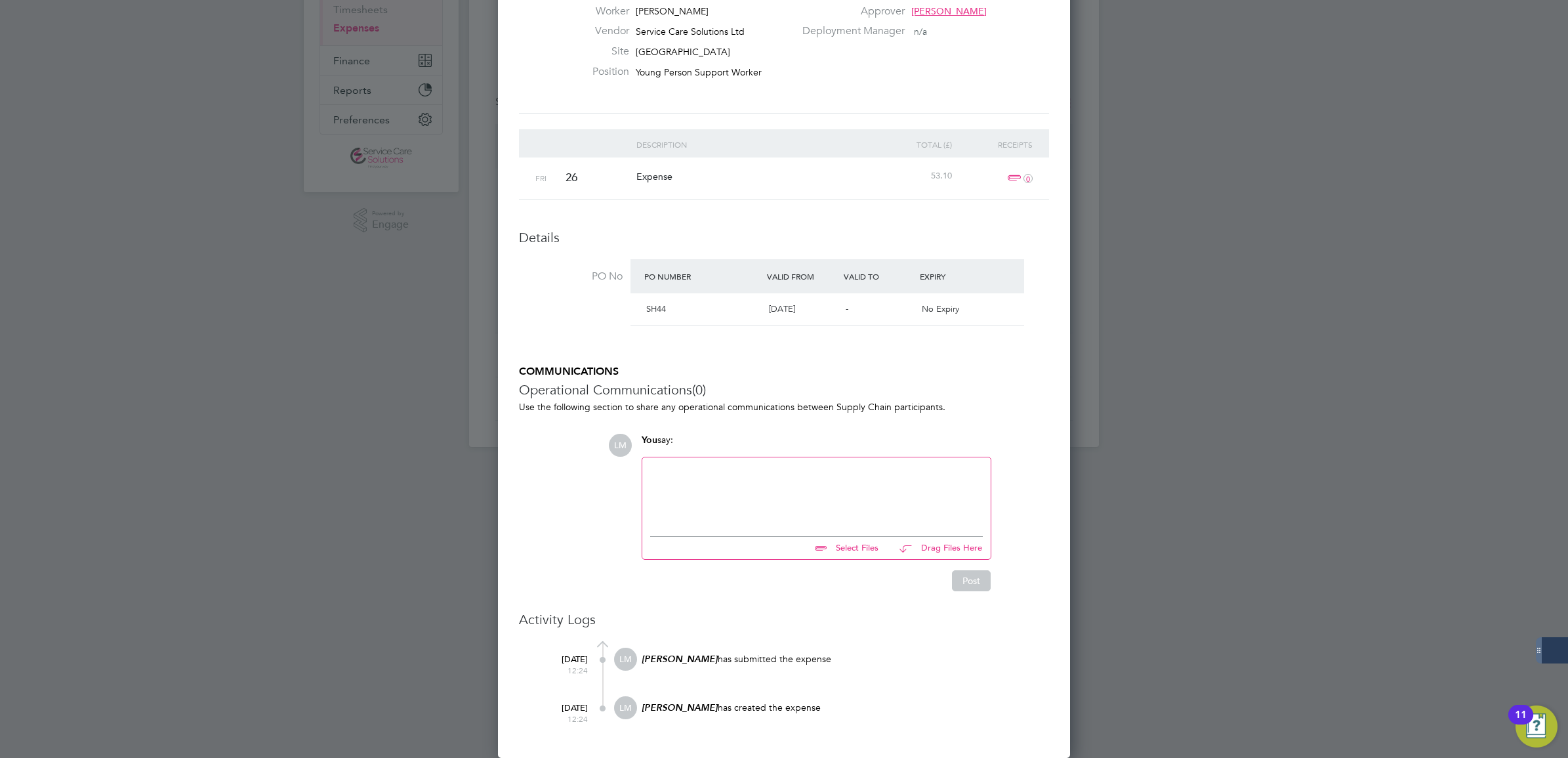
click at [762, 489] on div at bounding box center [816, 493] width 333 height 56
click at [972, 583] on button "Post" at bounding box center [971, 580] width 39 height 21
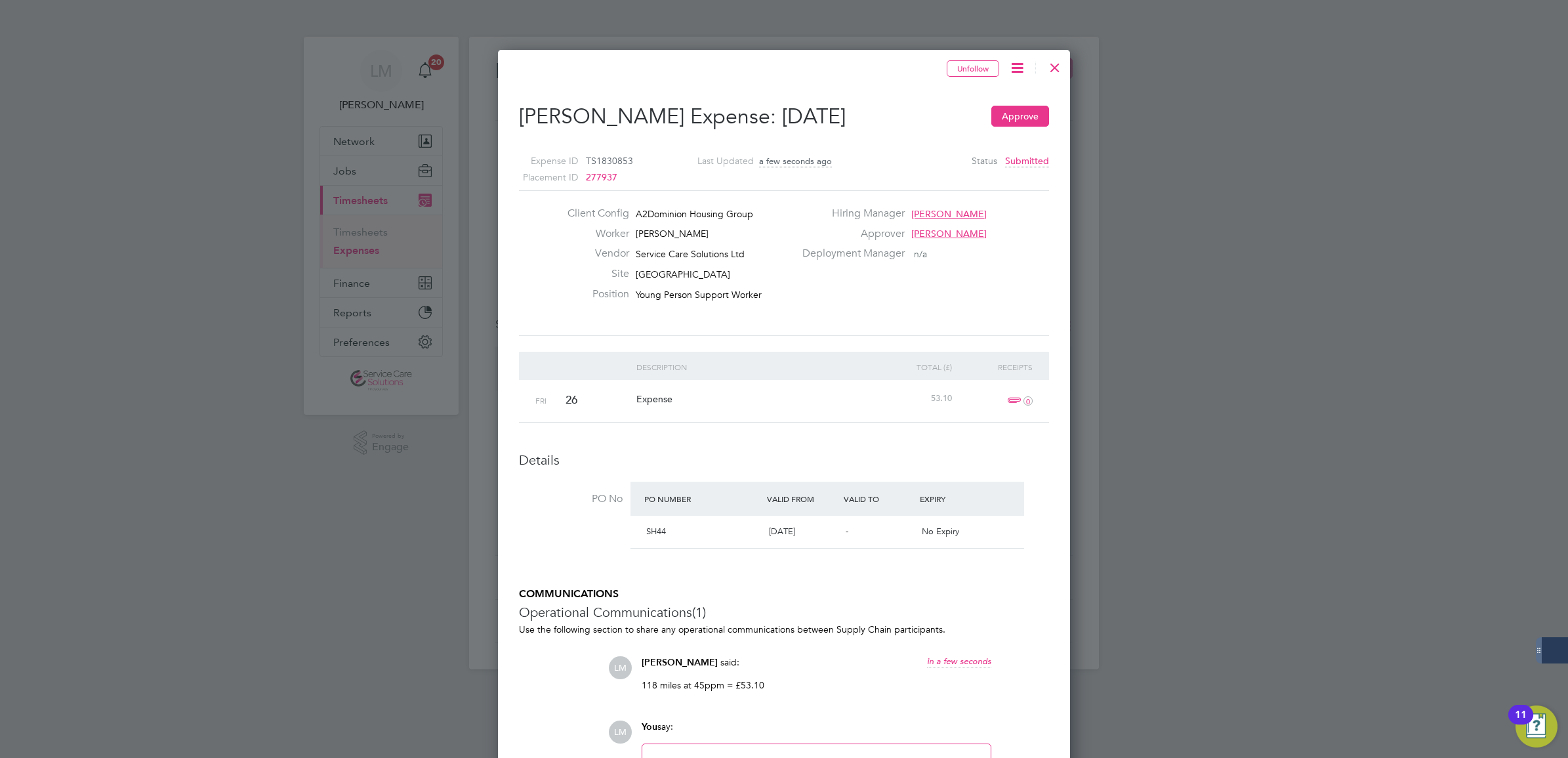
click at [1053, 69] on div at bounding box center [1055, 64] width 24 height 24
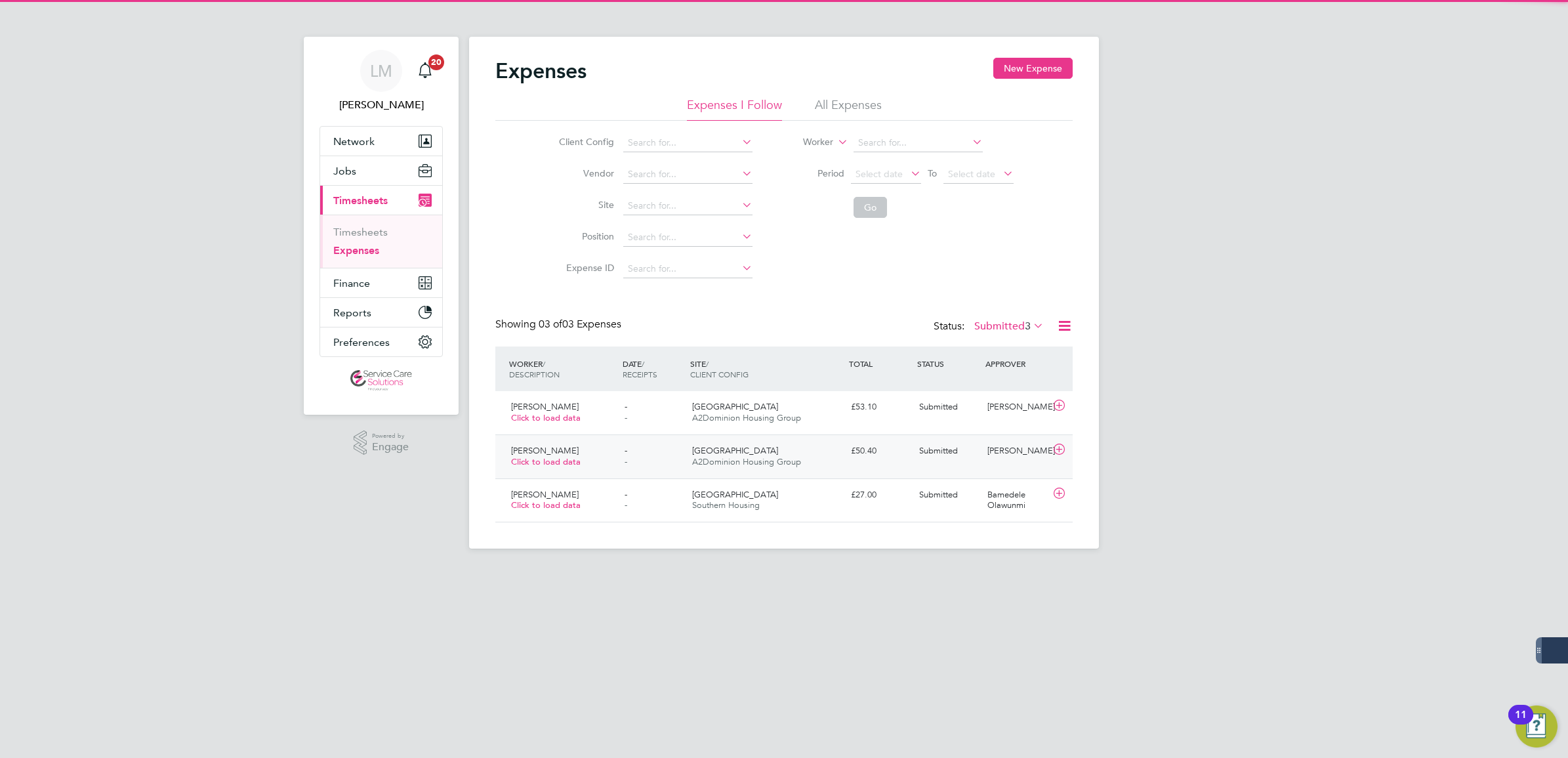
click at [786, 465] on span "A2Dominion Housing Group" at bounding box center [747, 462] width 109 height 12
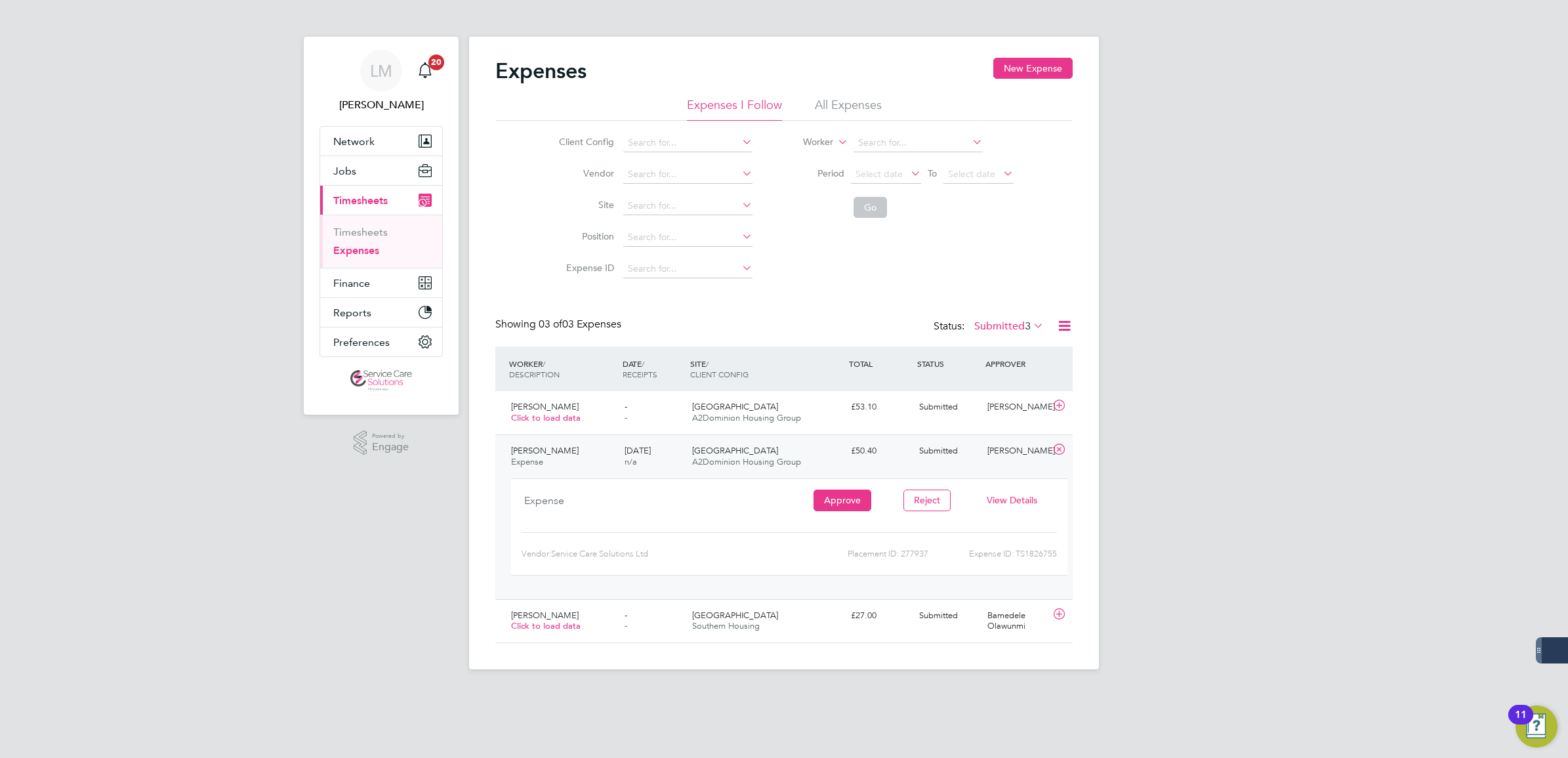
click at [1032, 501] on span "View Details" at bounding box center [1011, 500] width 50 height 12
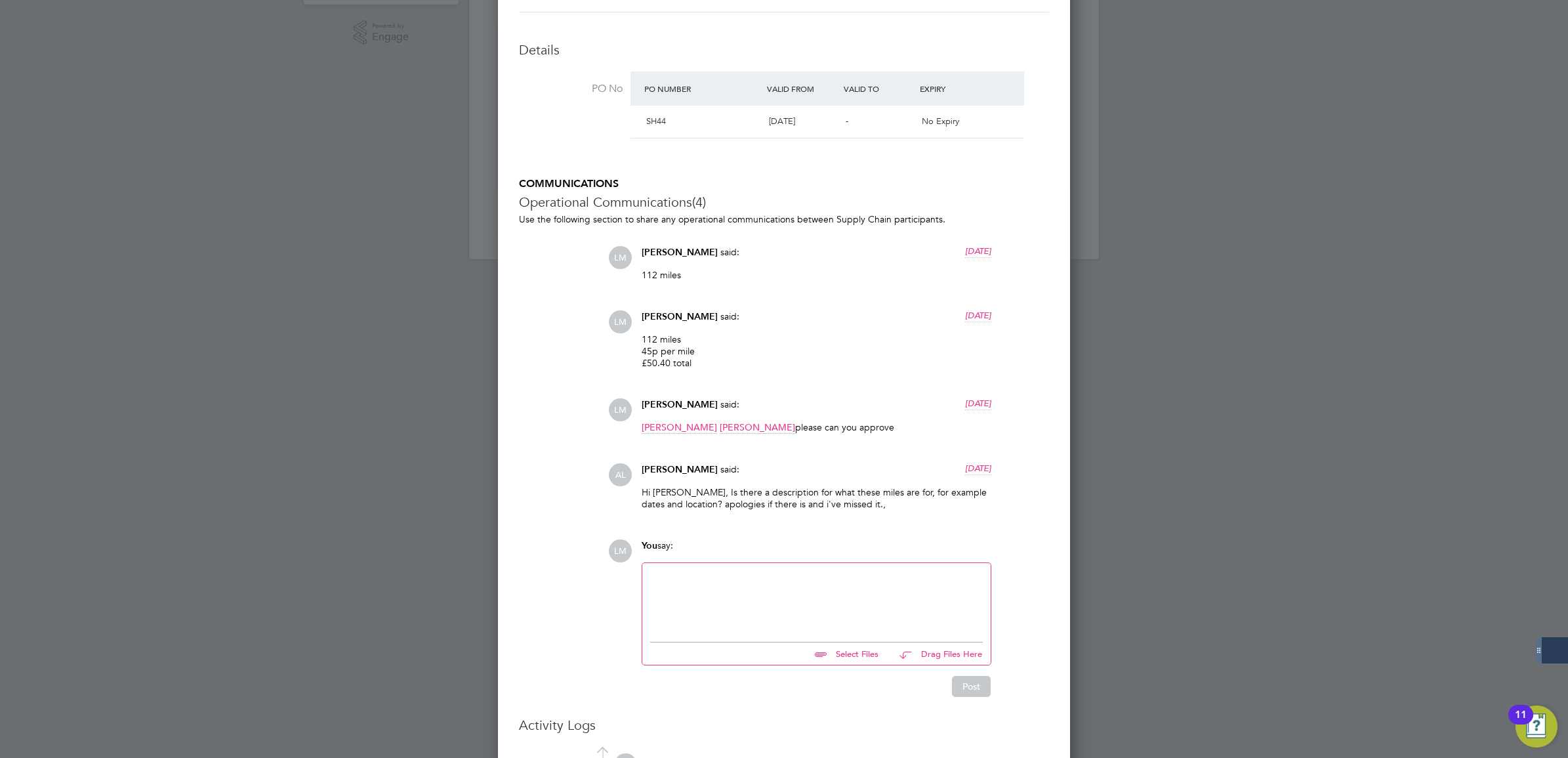
click at [805, 581] on div at bounding box center [816, 599] width 333 height 56
click at [866, 572] on div at bounding box center [816, 599] width 333 height 56
click at [862, 585] on div at bounding box center [816, 599] width 333 height 56
drag, startPoint x: 690, startPoint y: 513, endPoint x: 701, endPoint y: 504, distance: 14.2
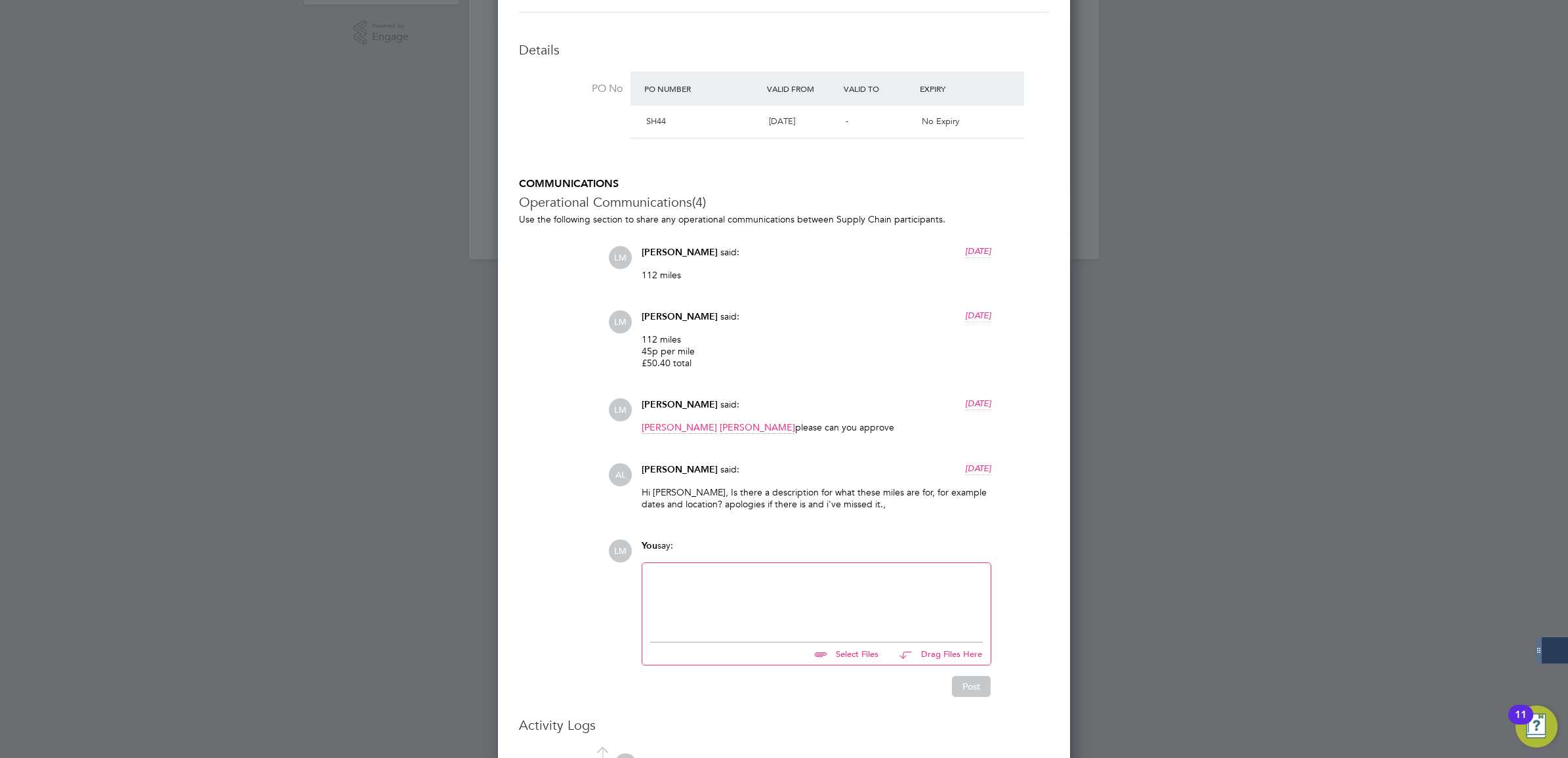
click at [690, 513] on div "Hi [PERSON_NAME], Is there a description for what these miles are for, for exam…" at bounding box center [816, 503] width 349 height 34
drag, startPoint x: 706, startPoint y: 488, endPoint x: 872, endPoint y: 490, distance: 166.0
click at [872, 490] on p "Hi [PERSON_NAME], Is there a description for what these miles are for, for exam…" at bounding box center [816, 498] width 349 height 24
copy p "a description for what these miles are for"
drag, startPoint x: 1005, startPoint y: 515, endPoint x: 848, endPoint y: 510, distance: 157.1
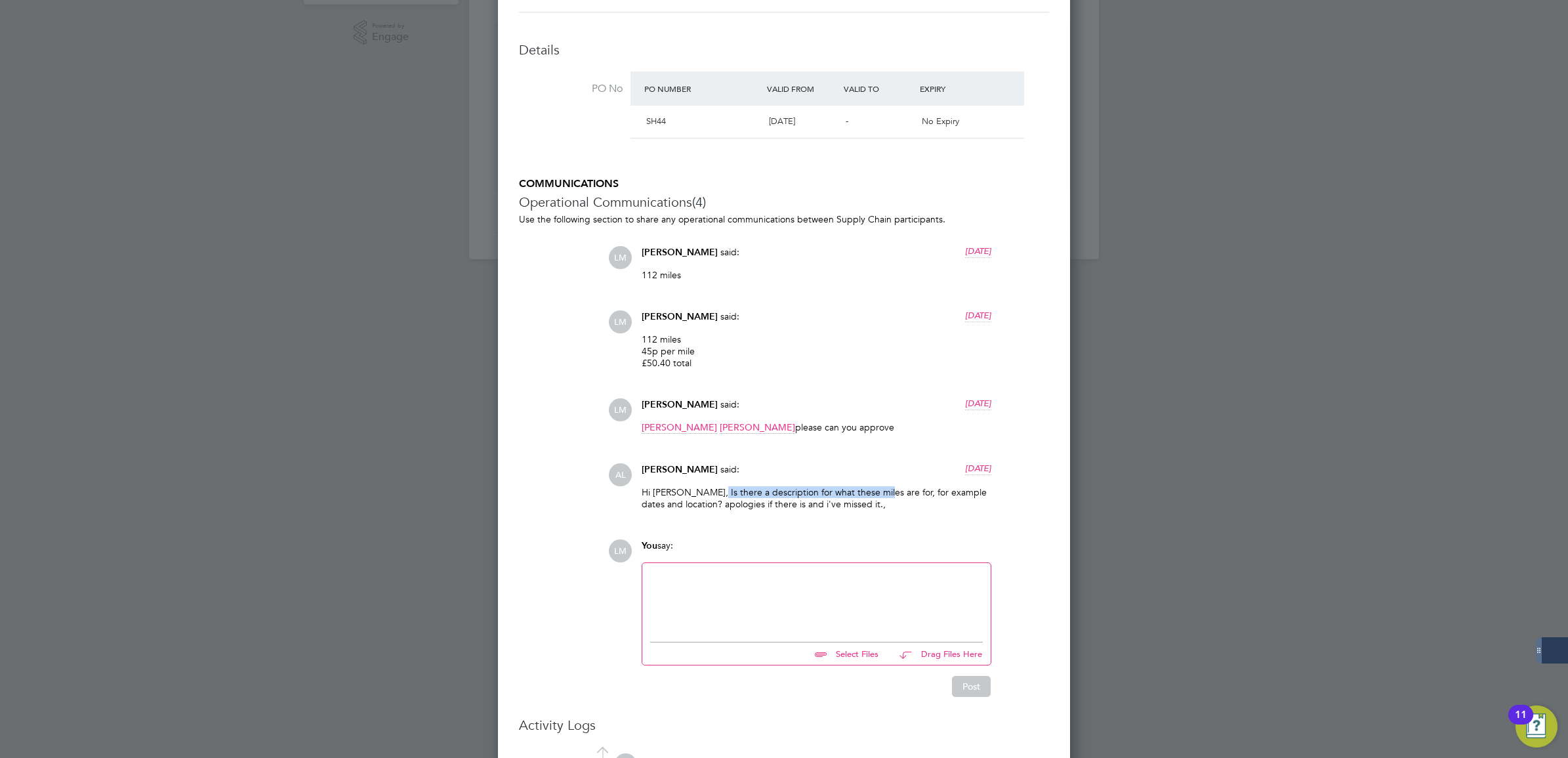
click at [989, 513] on div "AL [PERSON_NAME] said: [DATE] Hi [PERSON_NAME], Is there a description for what…" at bounding box center [829, 492] width 441 height 56
drag, startPoint x: 673, startPoint y: 503, endPoint x: 877, endPoint y: 489, distance: 204.5
click at [877, 489] on p "Hi [PERSON_NAME], Is there a description for what these miles are for, for exam…" at bounding box center [816, 498] width 349 height 24
copy p "for example dates and location"
click at [959, 589] on div at bounding box center [816, 599] width 333 height 56
